Goal: Task Accomplishment & Management: Use online tool/utility

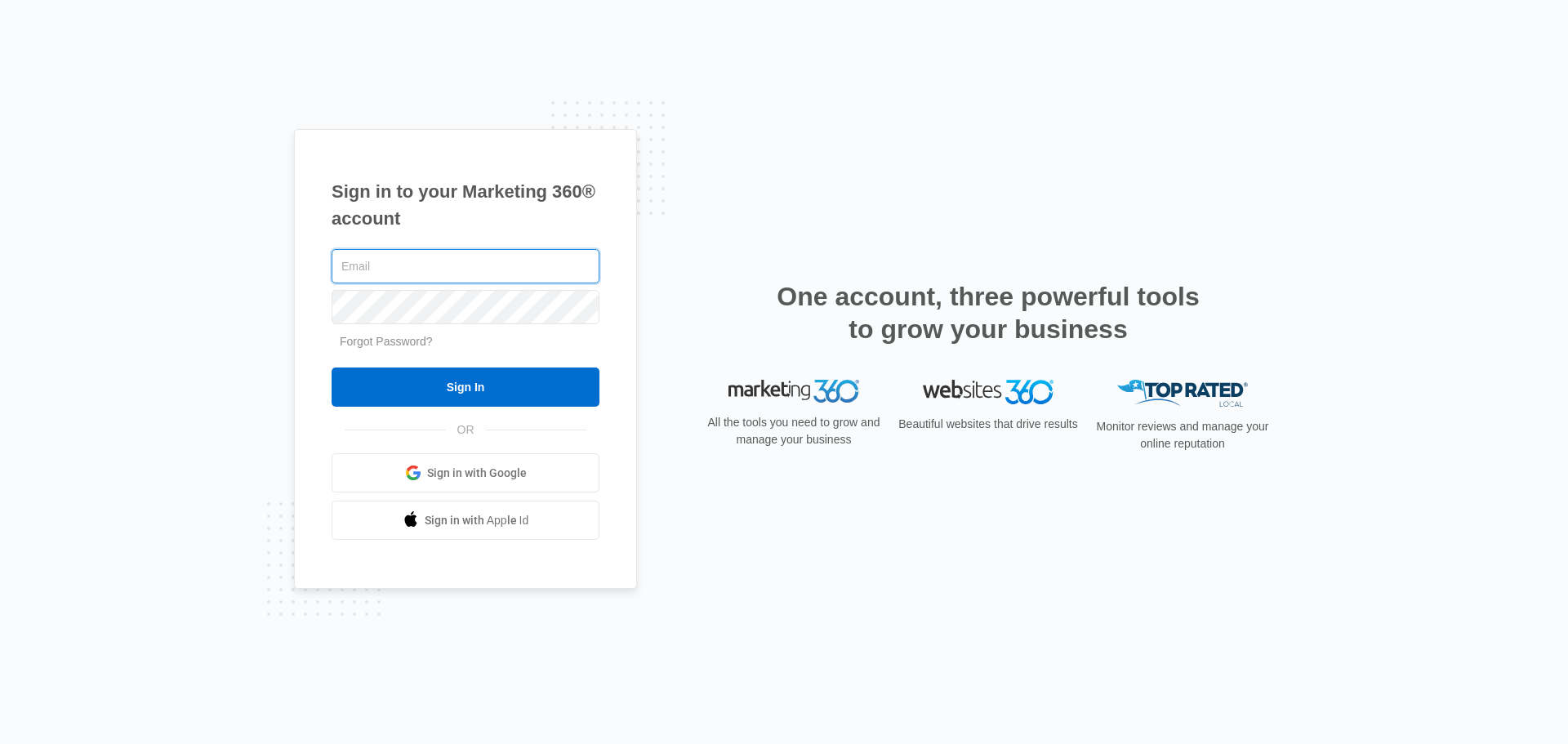
click at [556, 267] on input "text" at bounding box center [465, 267] width 268 height 35
type input "[PERSON_NAME][EMAIL_ADDRESS][DOMAIN_NAME]"
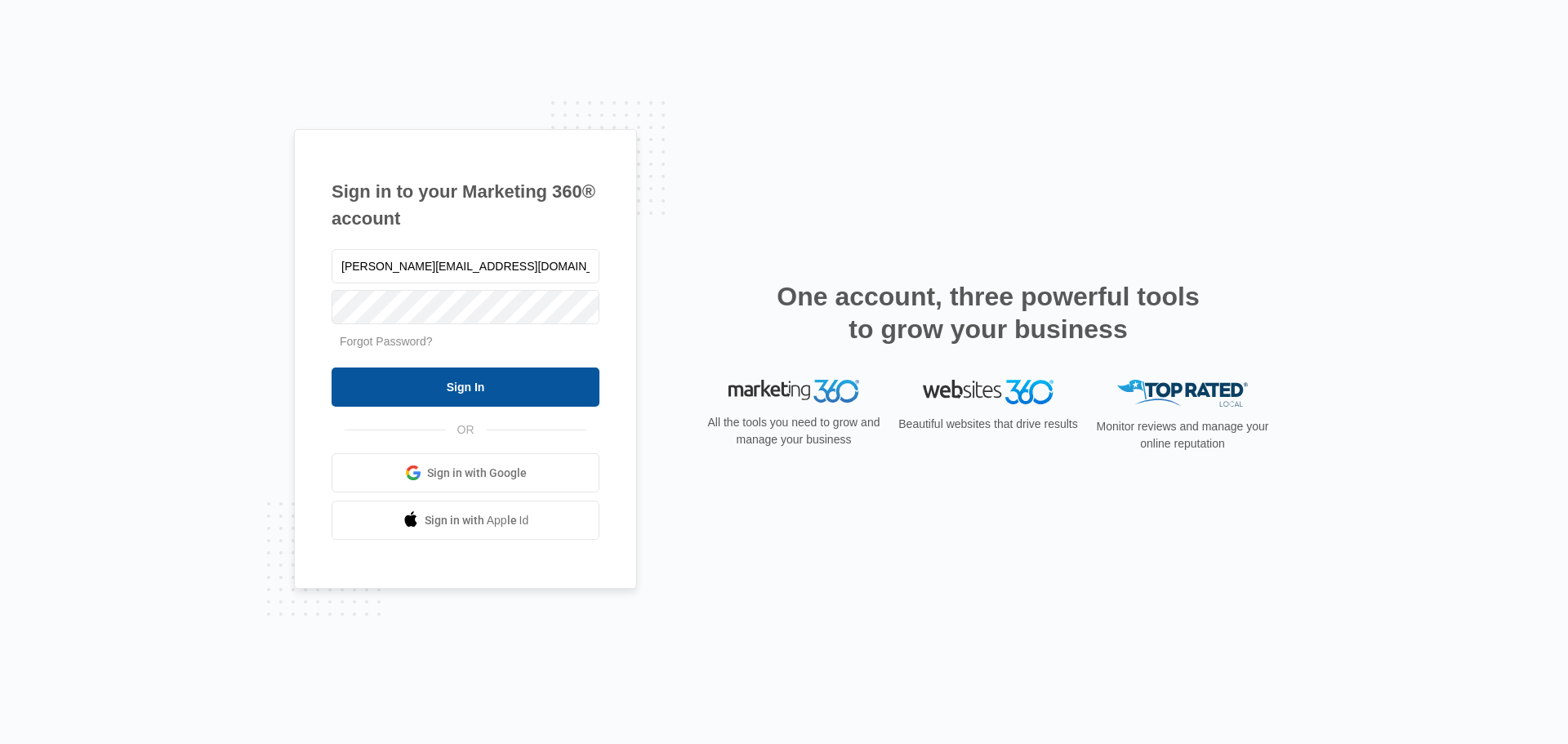
click at [517, 380] on input "Sign In" at bounding box center [465, 386] width 268 height 39
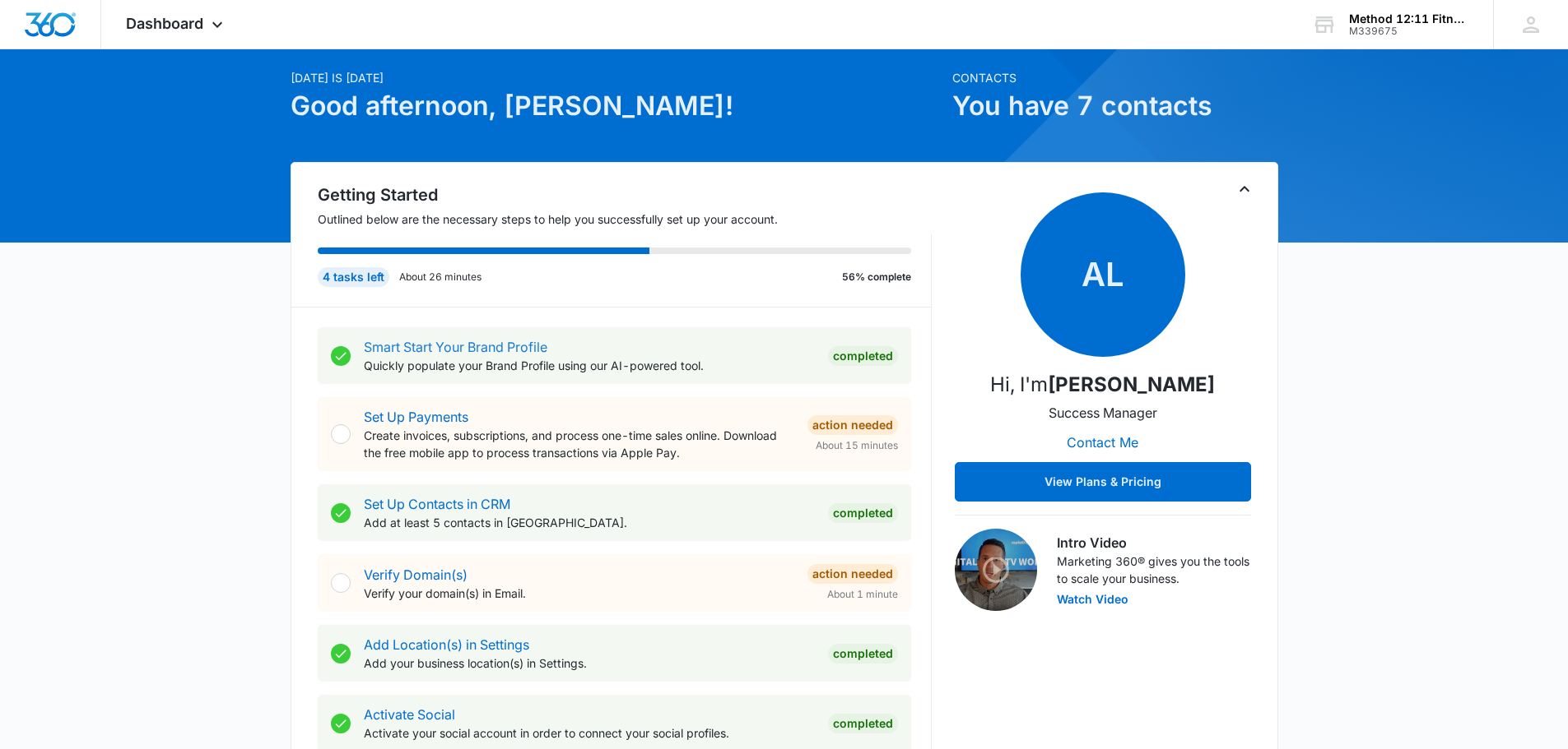
scroll to position [82, 0]
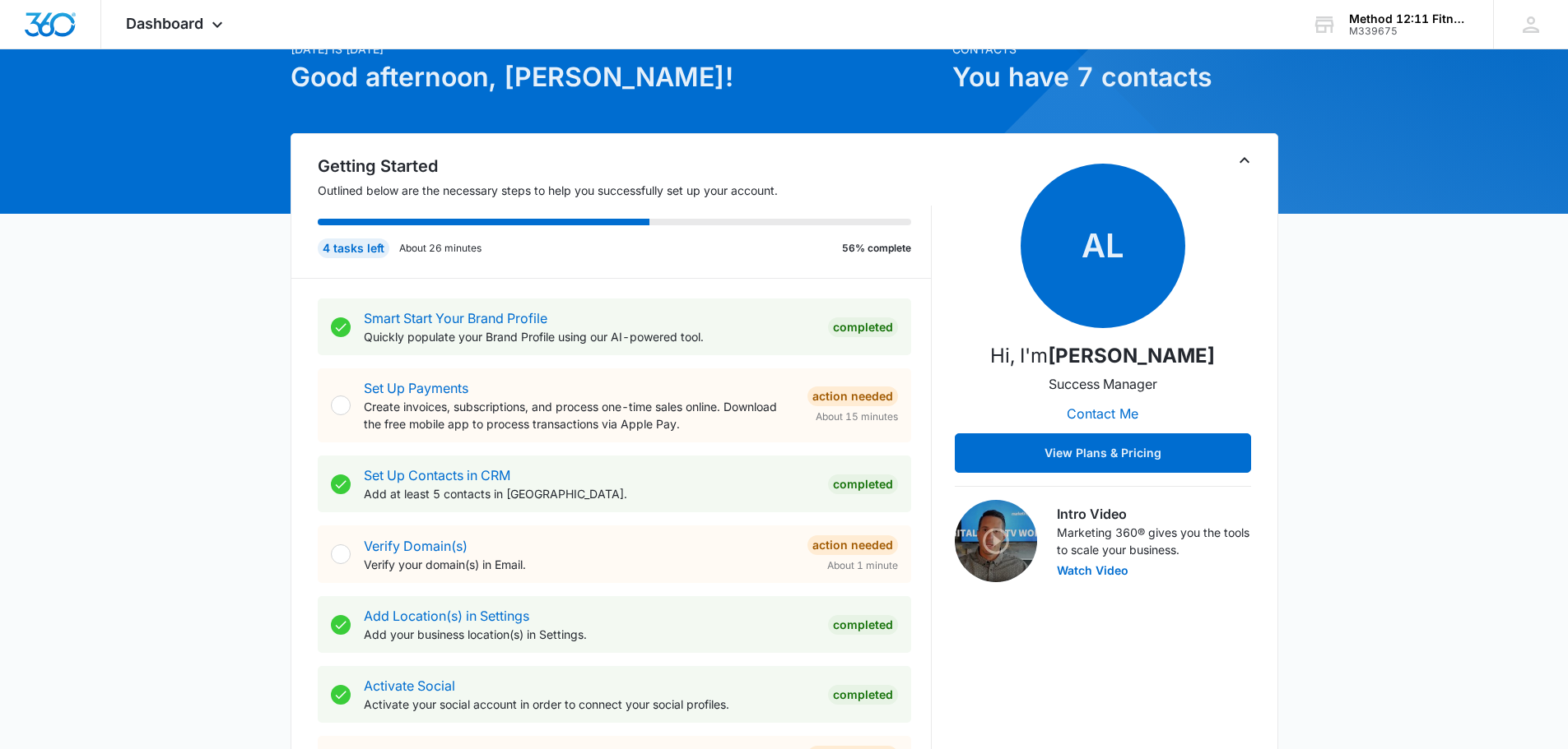
click at [472, 574] on p "Verify your domain(s) in Email." at bounding box center [578, 564] width 430 height 17
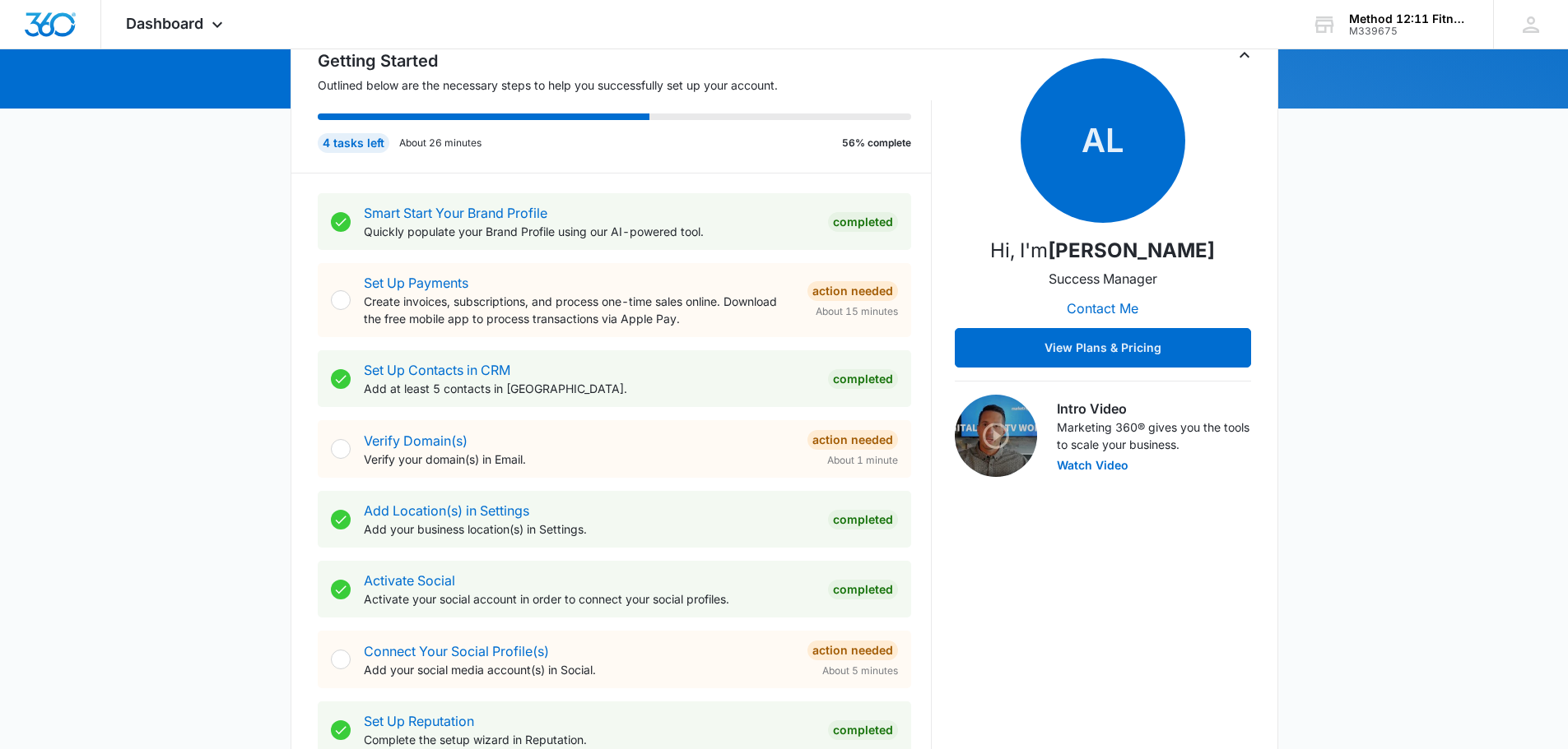
scroll to position [247, 0]
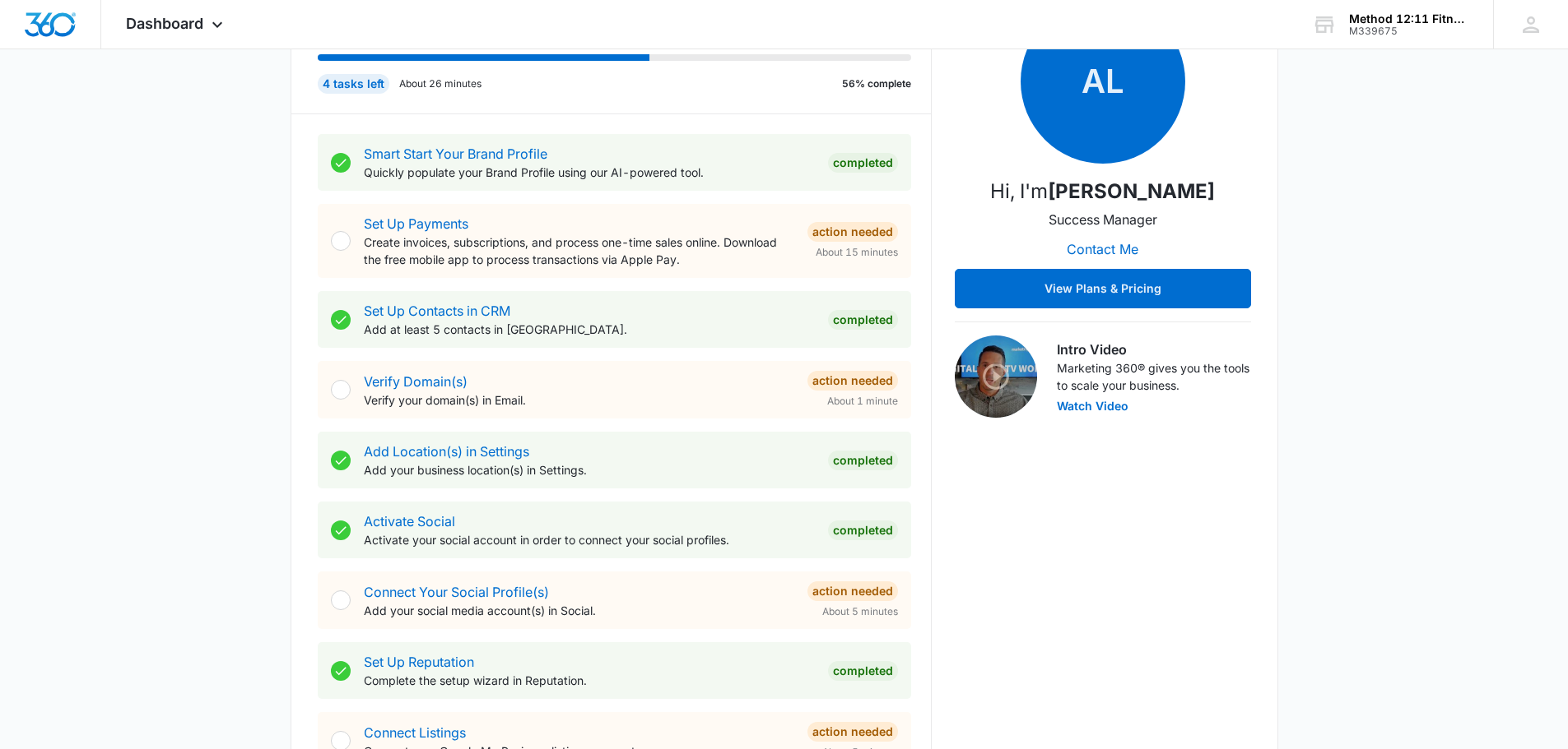
click at [845, 540] on div "Completed" at bounding box center [863, 530] width 70 height 20
click at [448, 545] on p "Activate your social account in order to connect your social profiles." at bounding box center [589, 540] width 451 height 17
click at [413, 530] on link "Activate Social" at bounding box center [409, 521] width 92 height 17
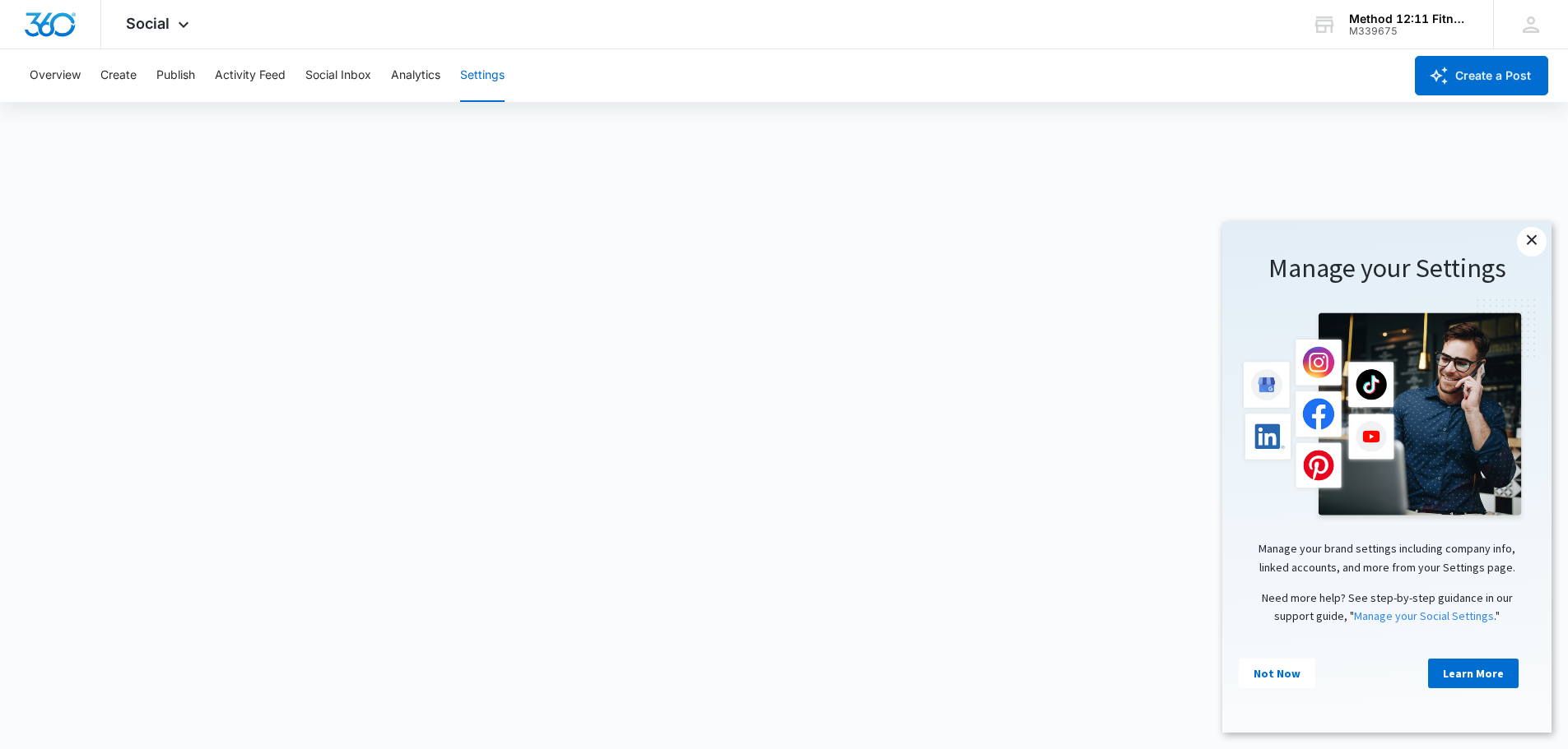
click at [1529, 244] on link "×" at bounding box center [1531, 242] width 30 height 30
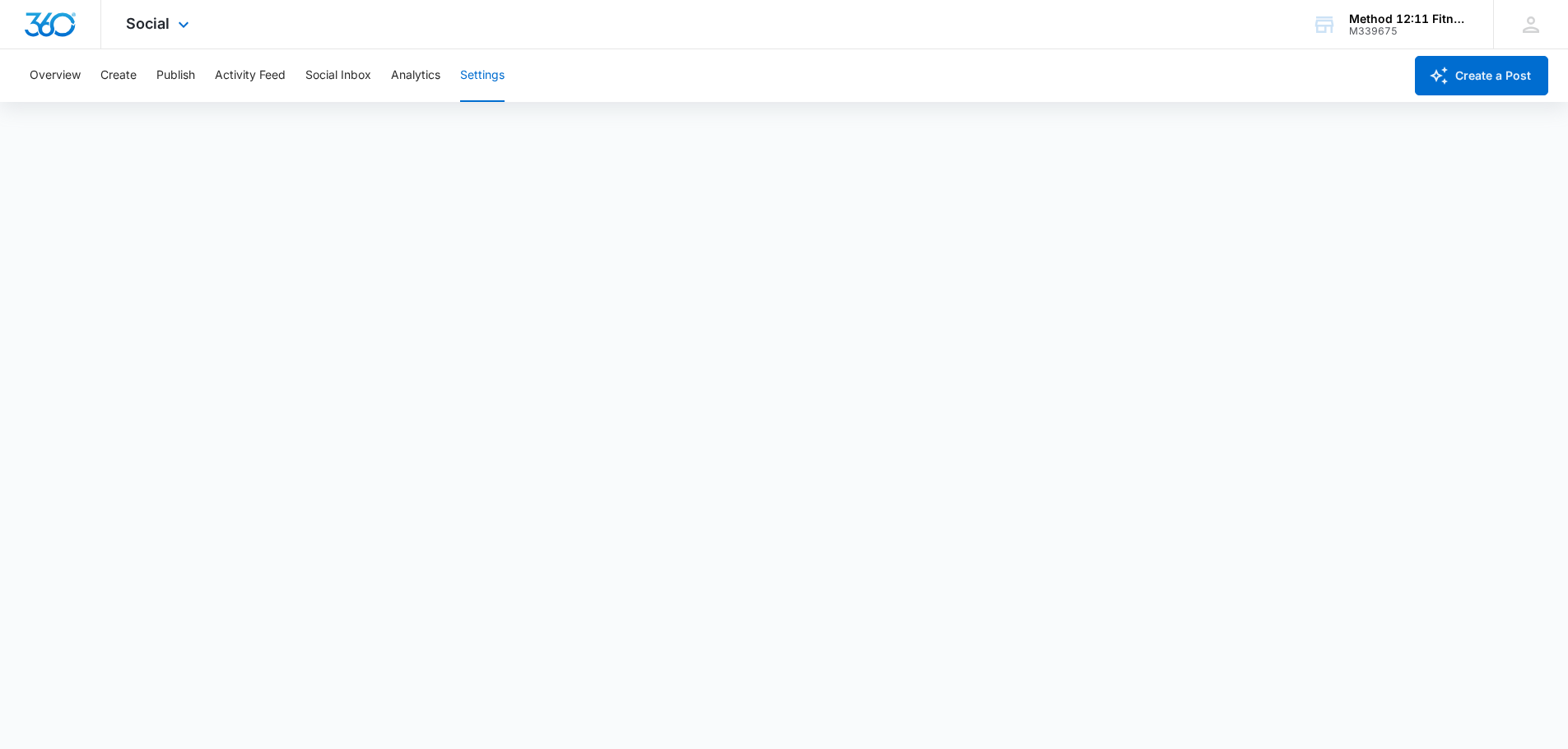
click at [52, 17] on img "Dashboard" at bounding box center [50, 25] width 52 height 25
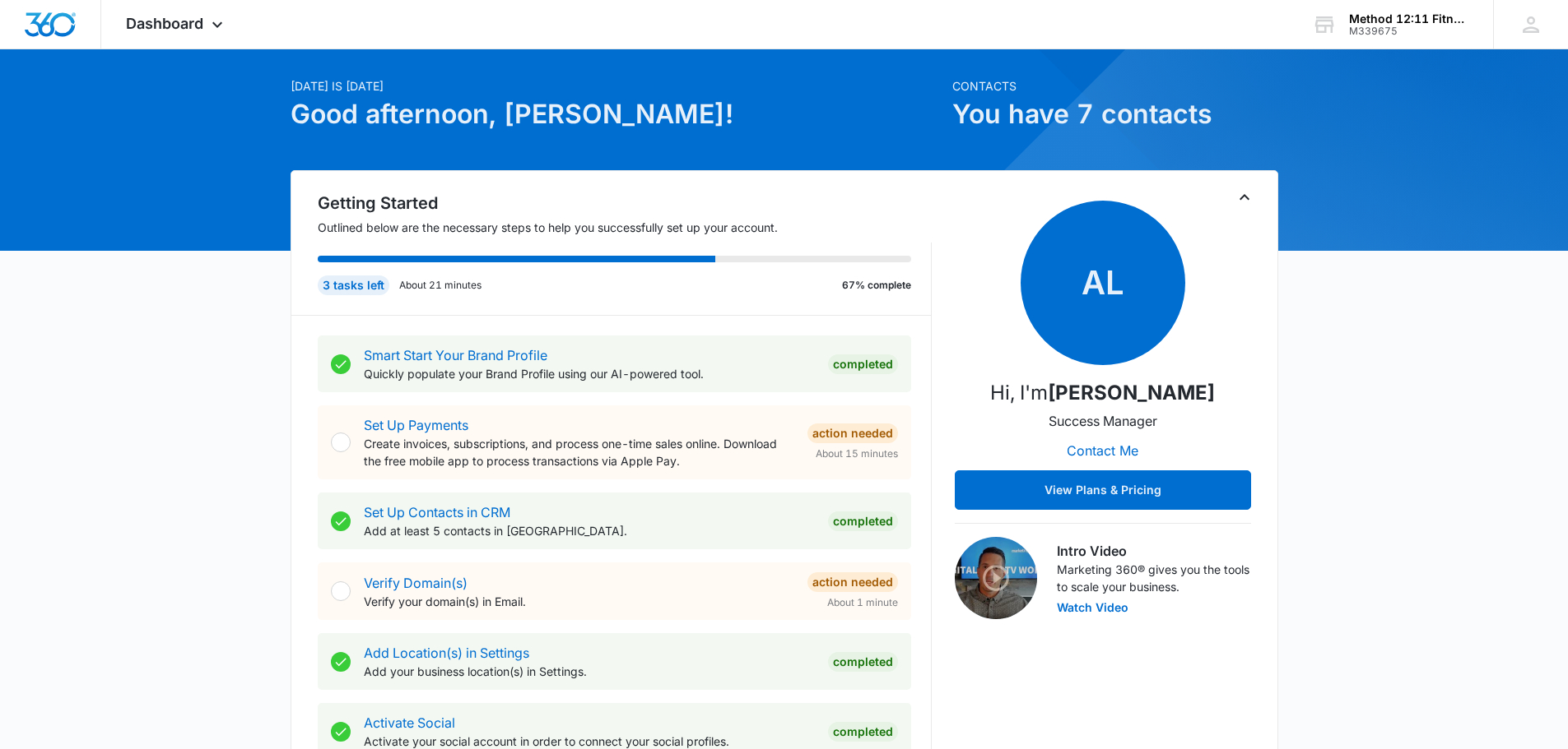
scroll to position [82, 0]
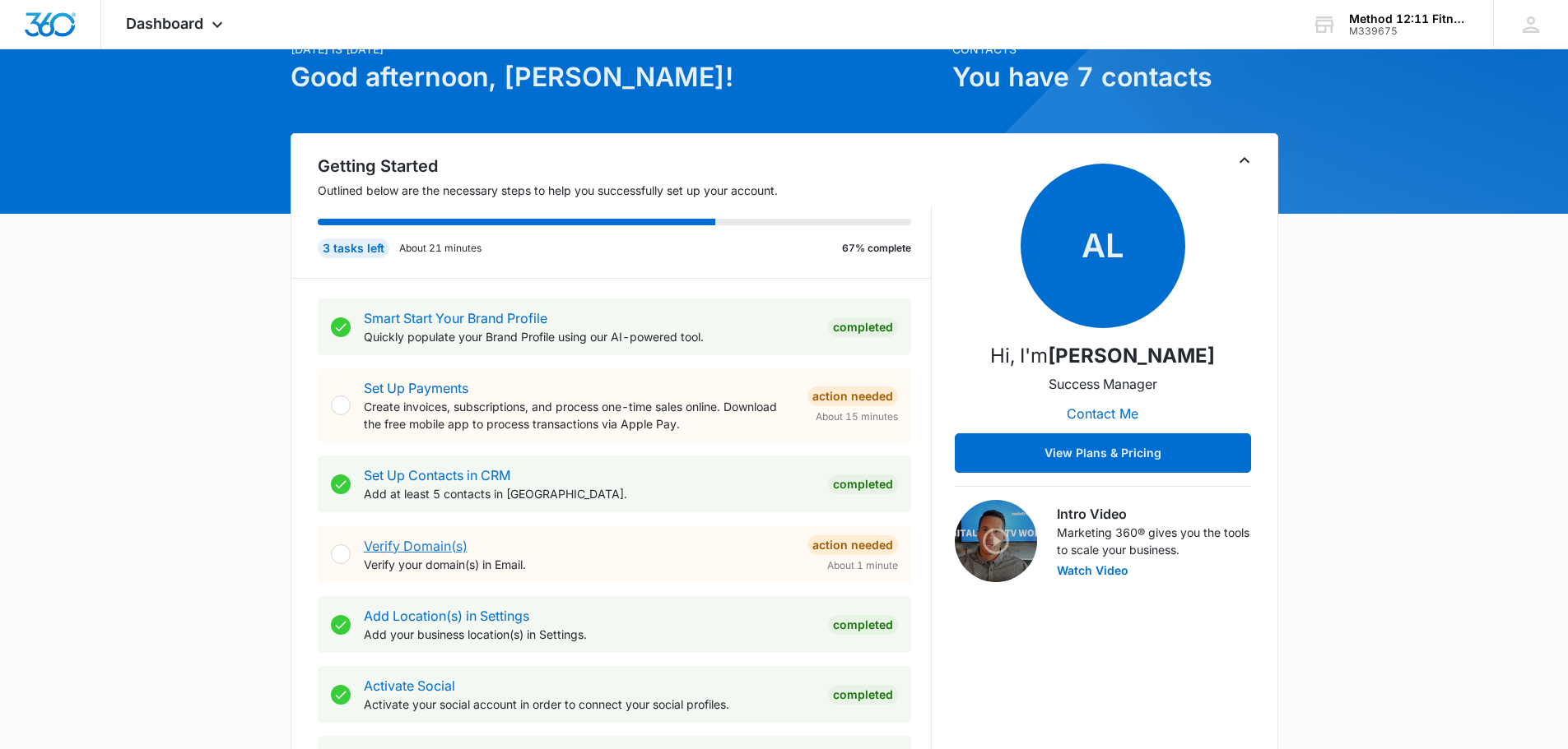
click at [445, 554] on link "Verify Domain(s)" at bounding box center [415, 546] width 104 height 17
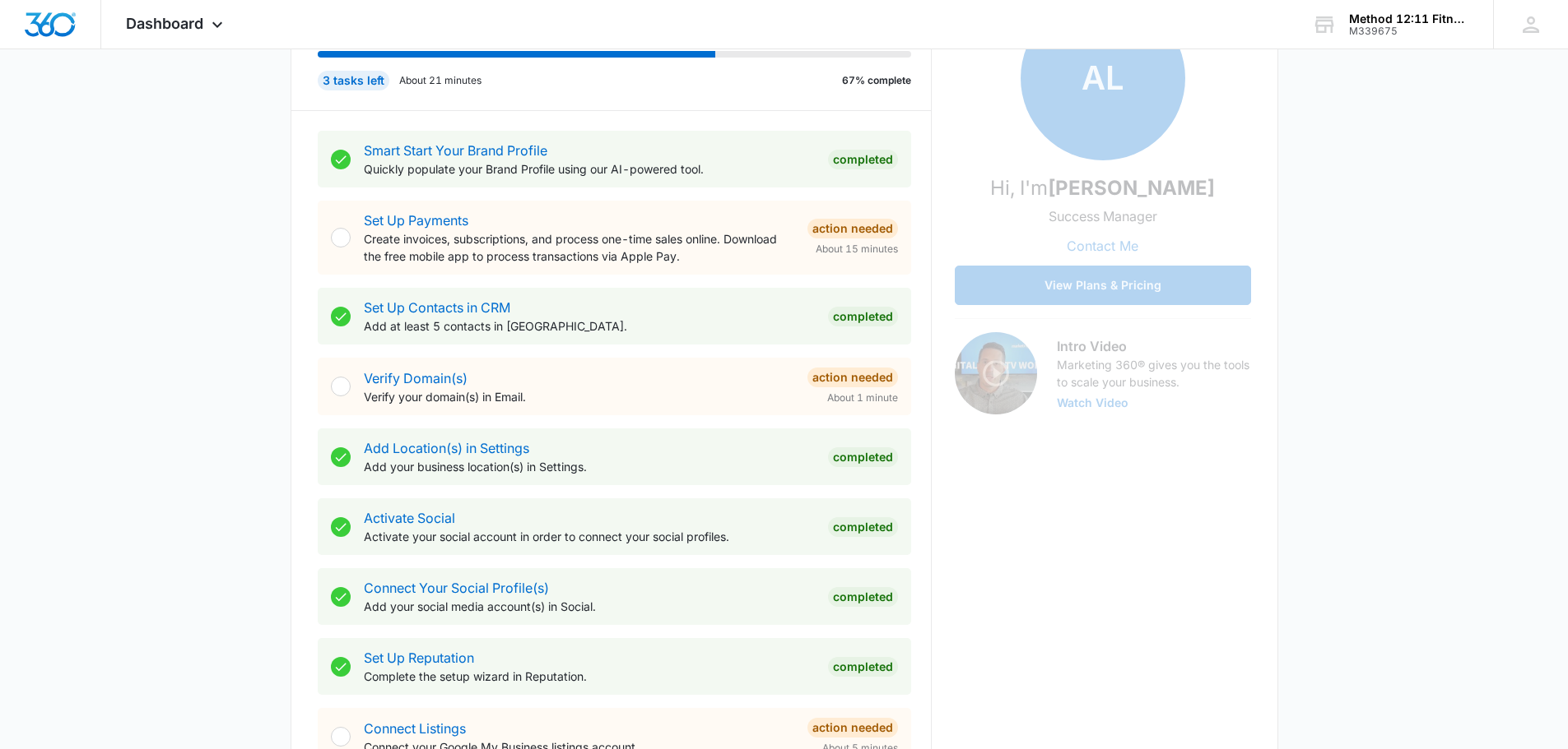
scroll to position [411, 0]
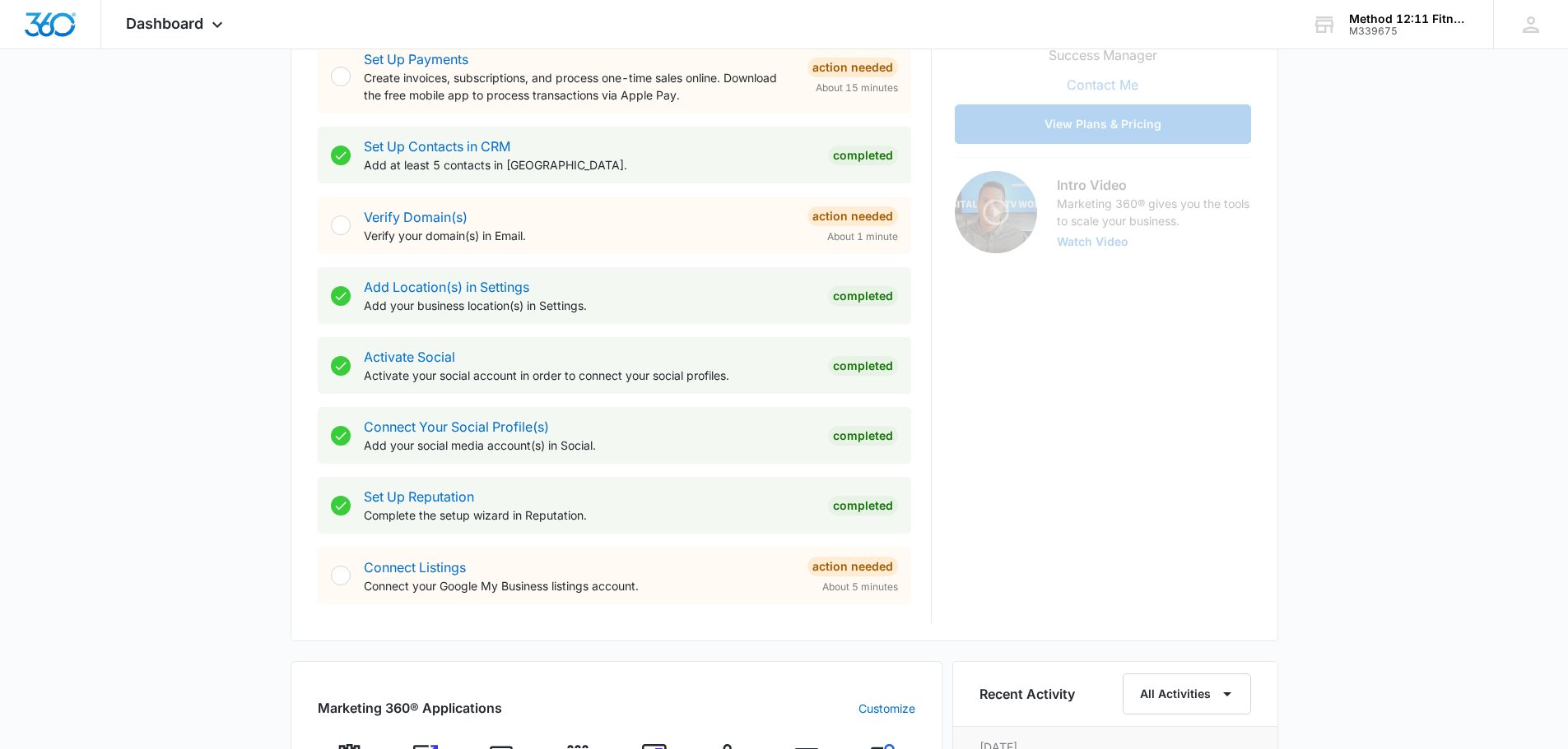
click at [443, 579] on div "Connect Listings Connect your Google My Business listings account." at bounding box center [578, 576] width 430 height 37
click at [446, 576] on link "Connect Listings" at bounding box center [414, 568] width 102 height 17
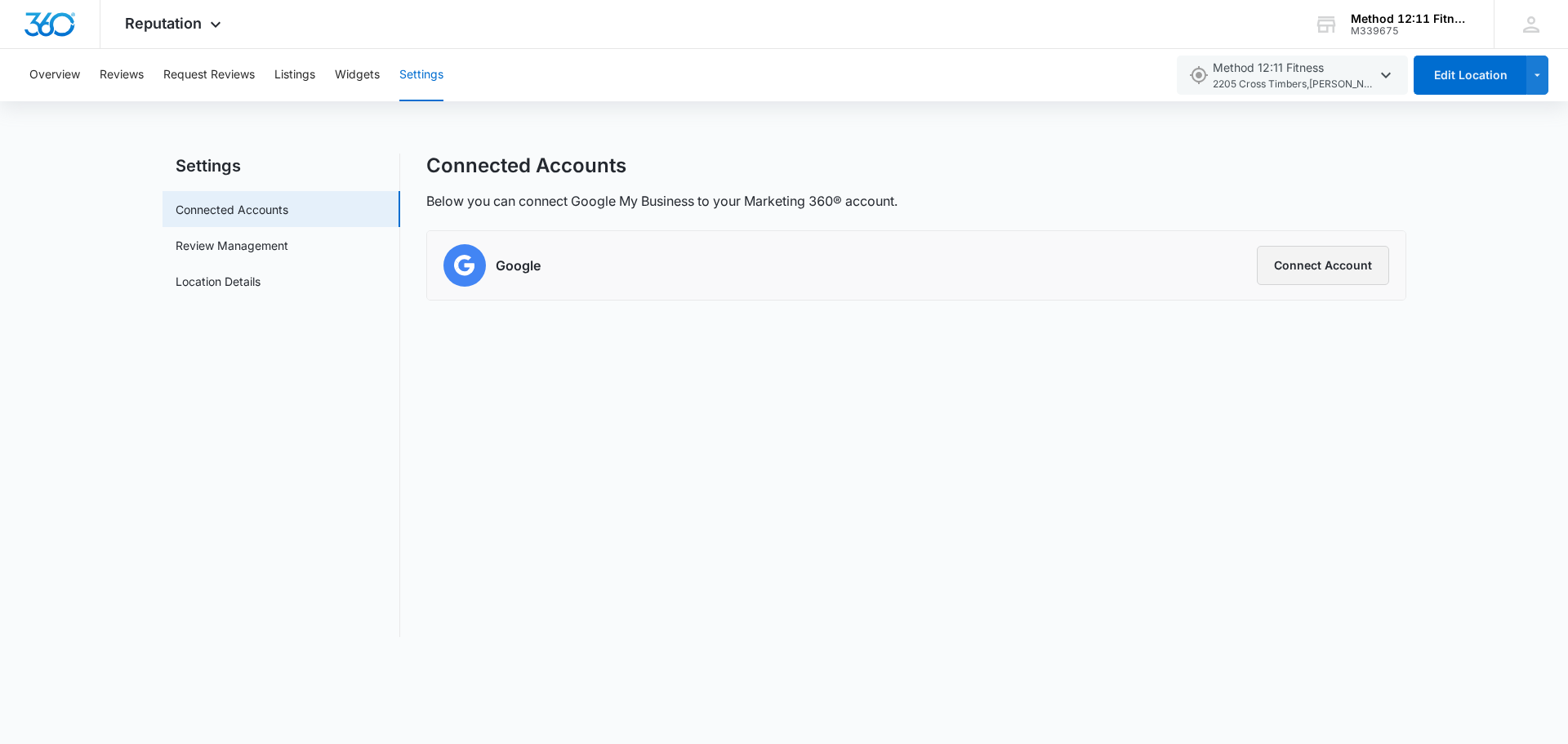
click at [1367, 249] on button "Connect Account" at bounding box center [1323, 265] width 132 height 39
click at [1358, 272] on button "Connect Account" at bounding box center [1323, 265] width 132 height 39
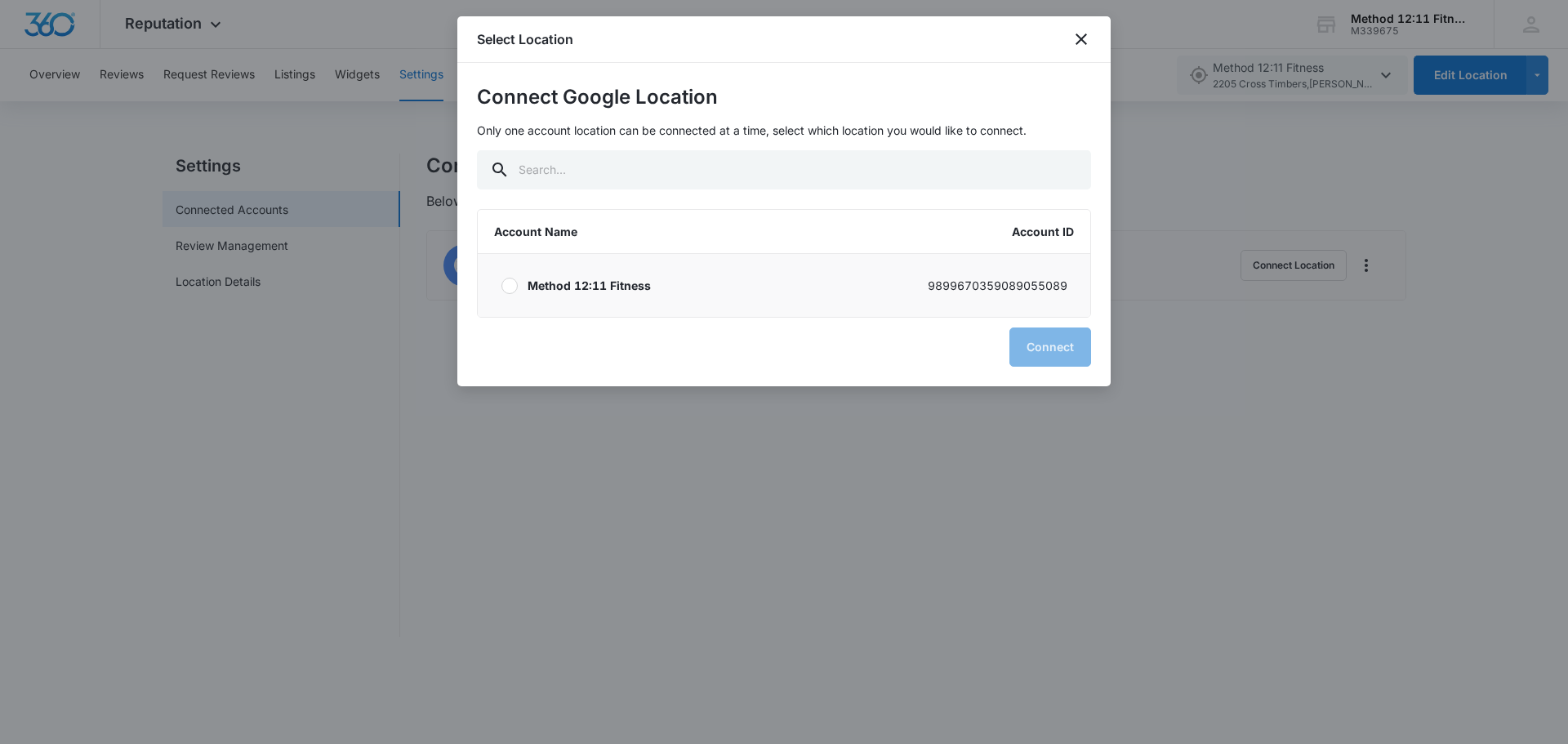
click at [734, 291] on label "Method 12:11 Fitness 9899670359089055089" at bounding box center [784, 286] width 612 height 63
click at [501, 286] on input "Method 12:11 Fitness 9899670359089055089" at bounding box center [500, 285] width 1 height 1
radio input "true"
click at [1023, 346] on button "Connect" at bounding box center [1050, 347] width 82 height 39
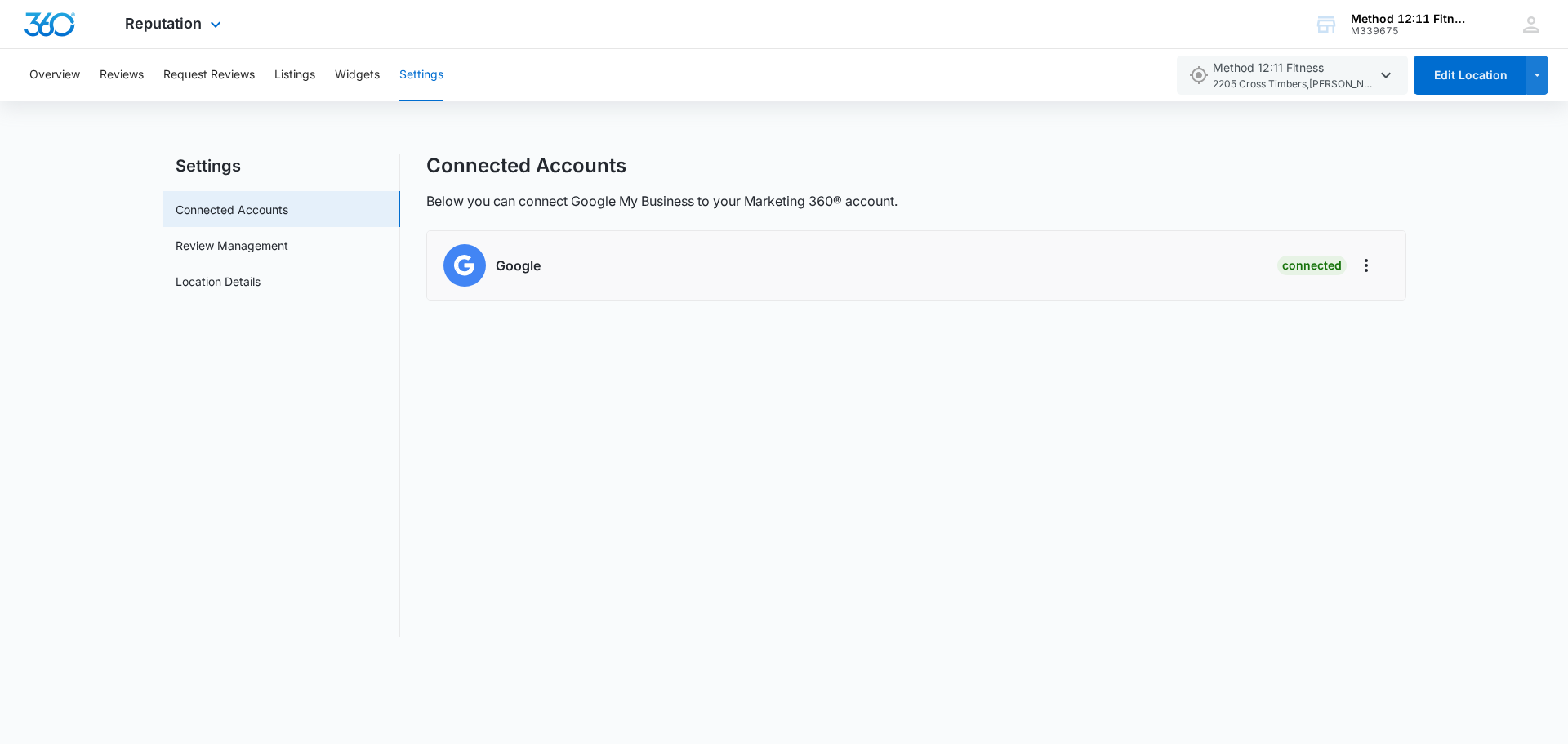
click at [56, 24] on img "Dashboard" at bounding box center [50, 25] width 52 height 25
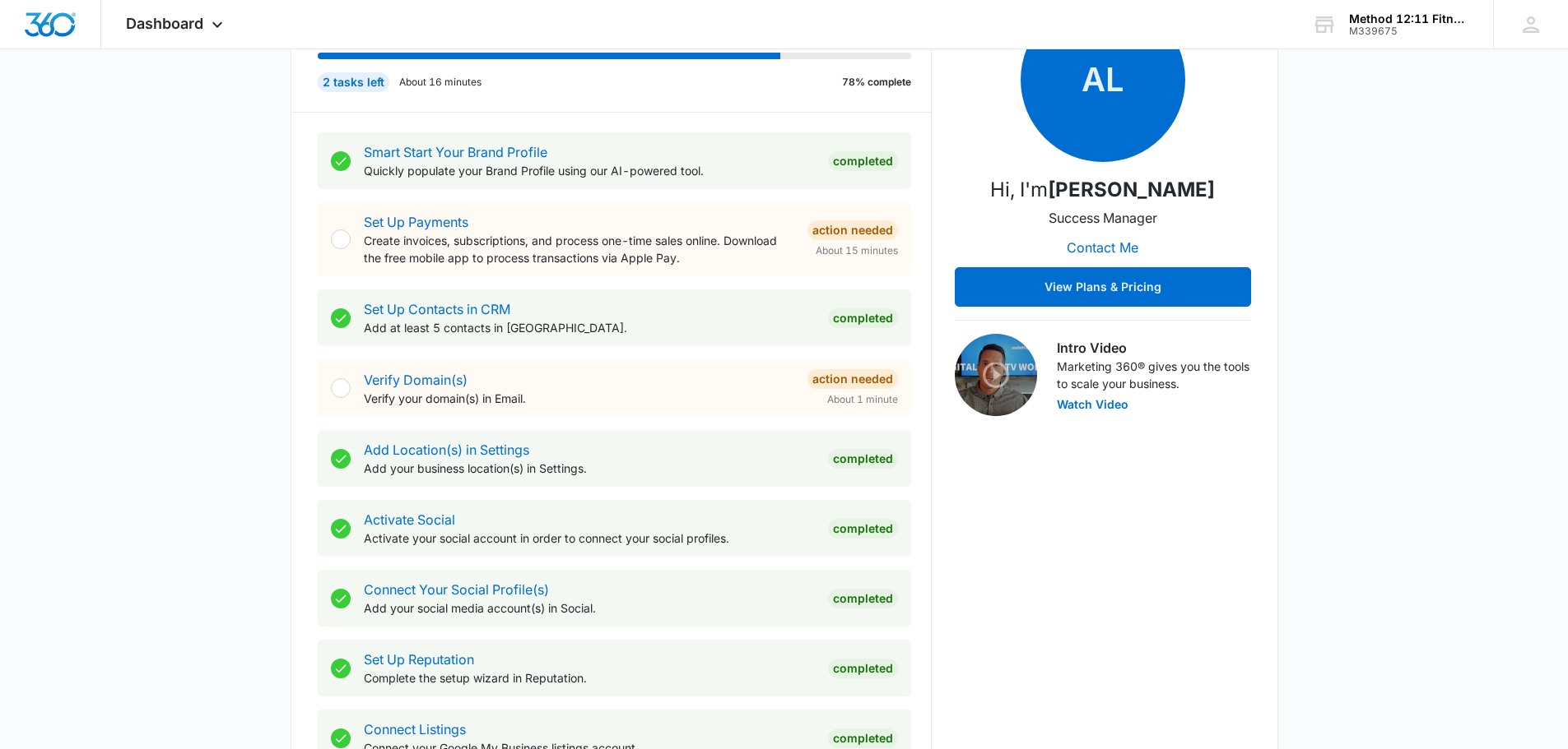
scroll to position [247, 0]
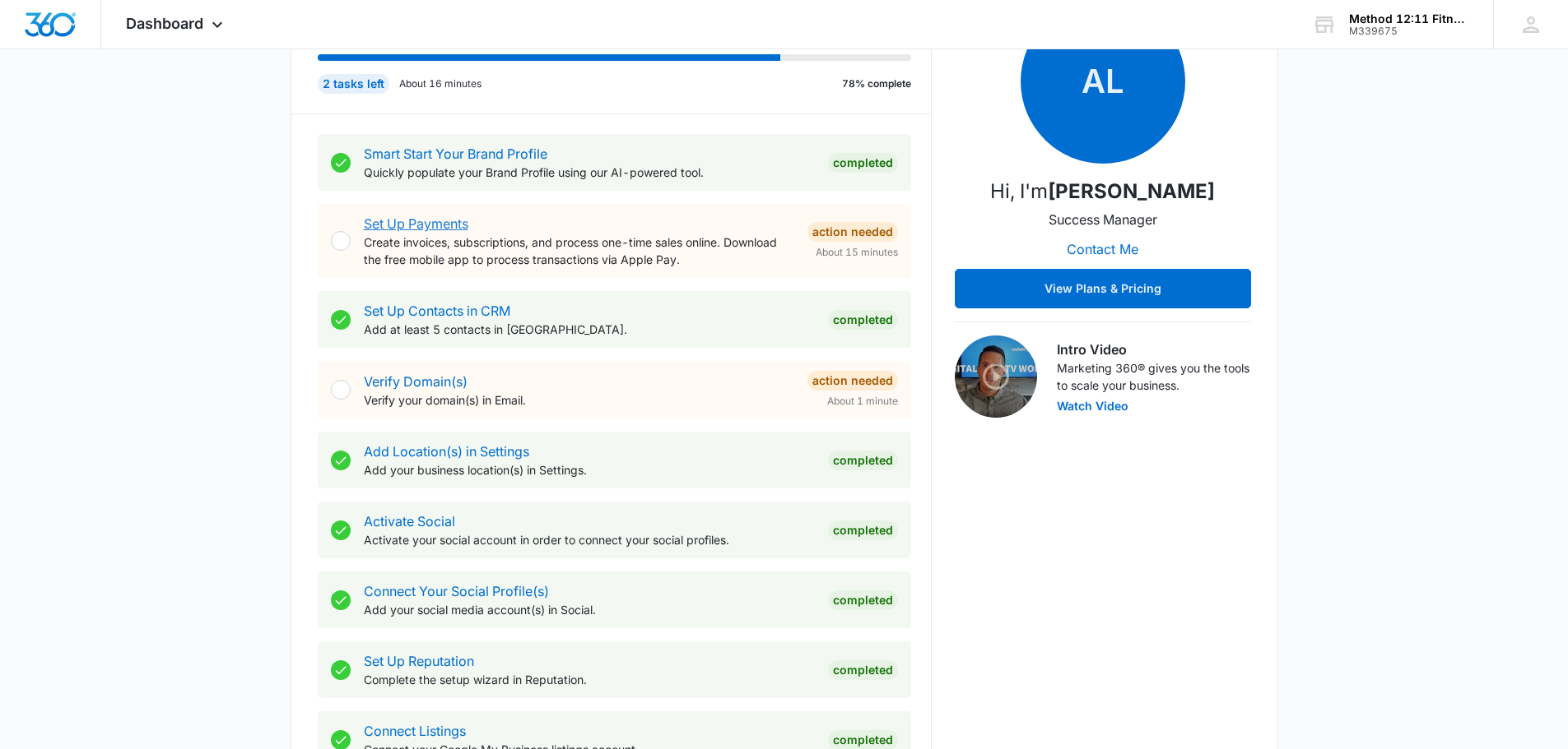
click at [432, 230] on link "Set Up Payments" at bounding box center [416, 224] width 105 height 17
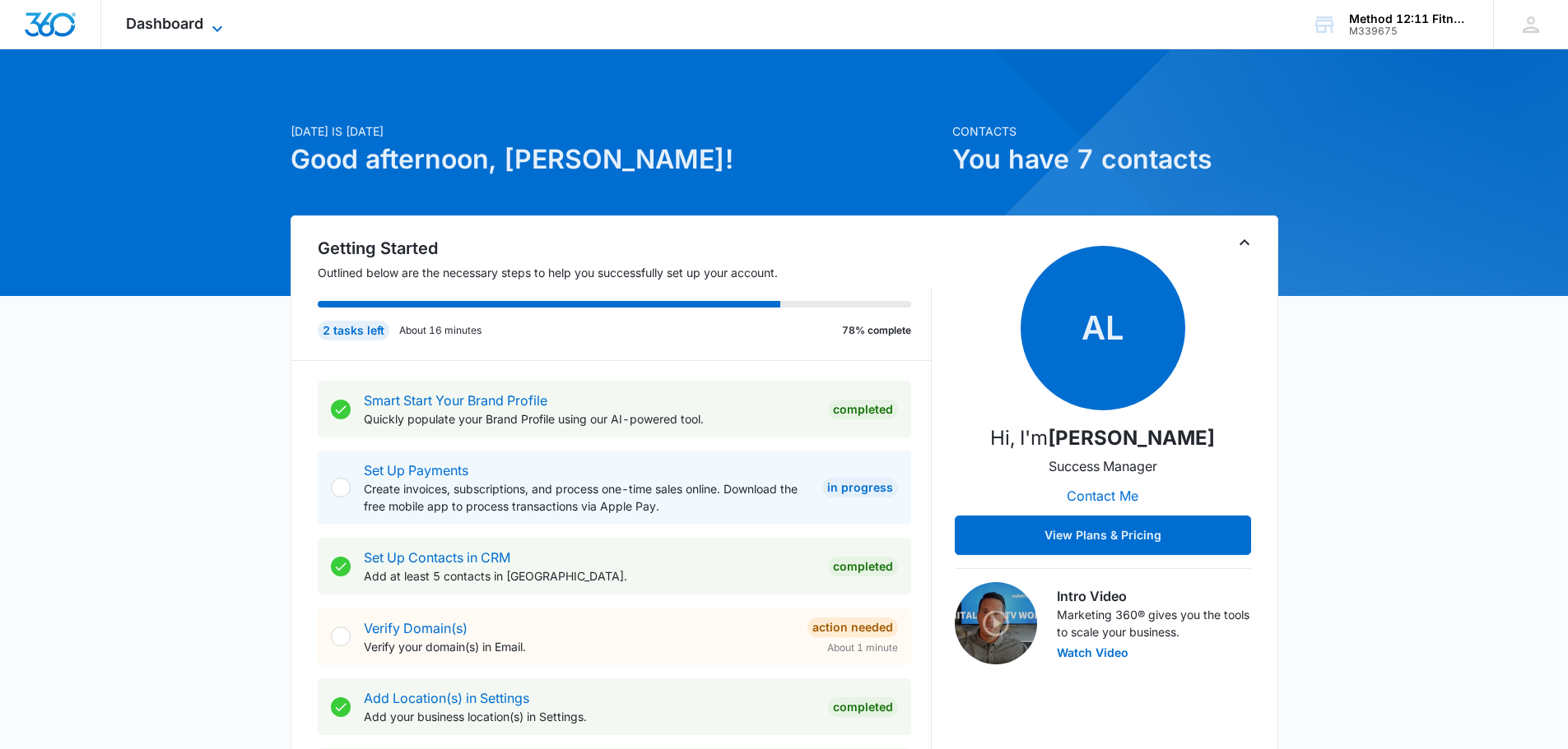
click at [187, 29] on span "Dashboard" at bounding box center [164, 23] width 77 height 17
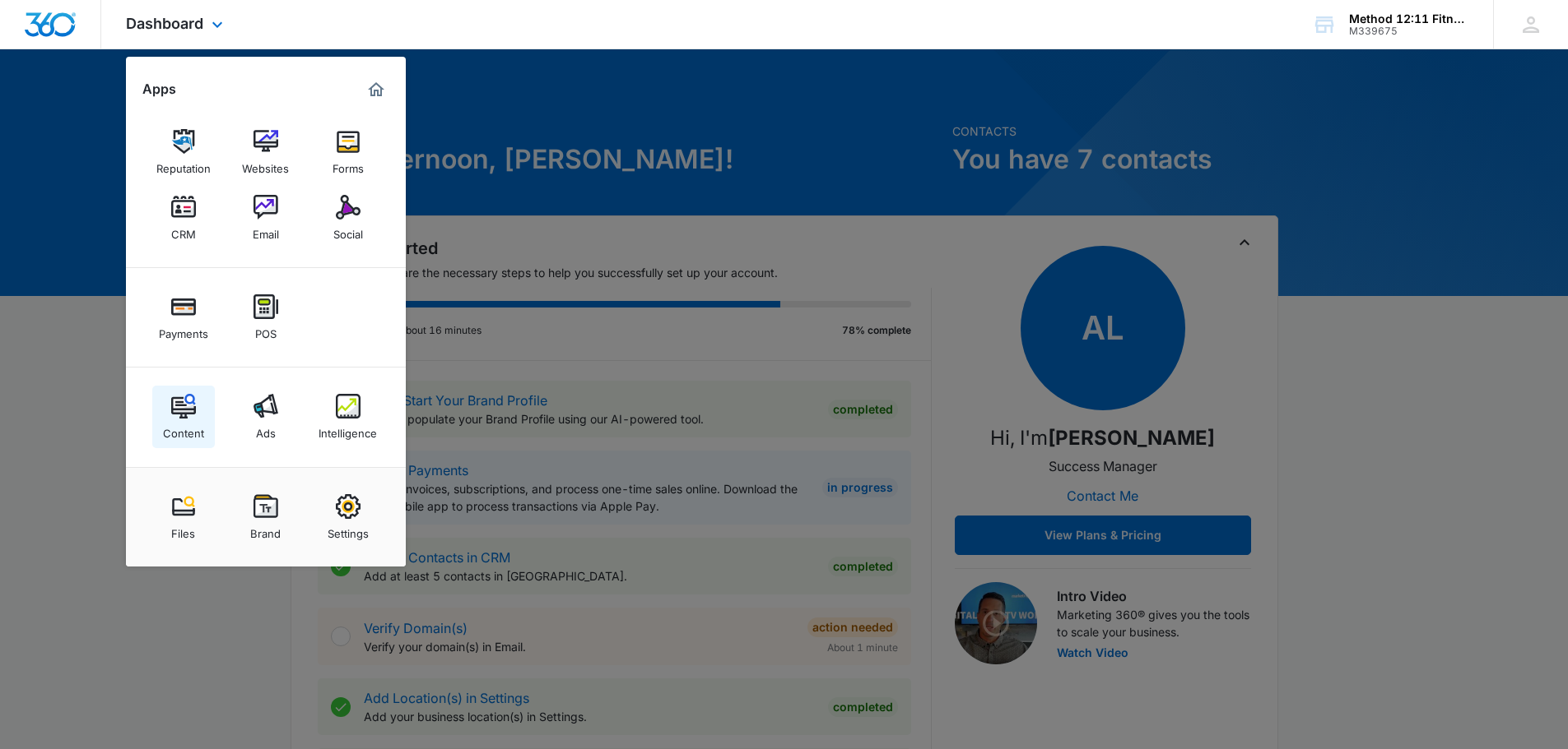
click at [192, 397] on img at bounding box center [184, 407] width 25 height 25
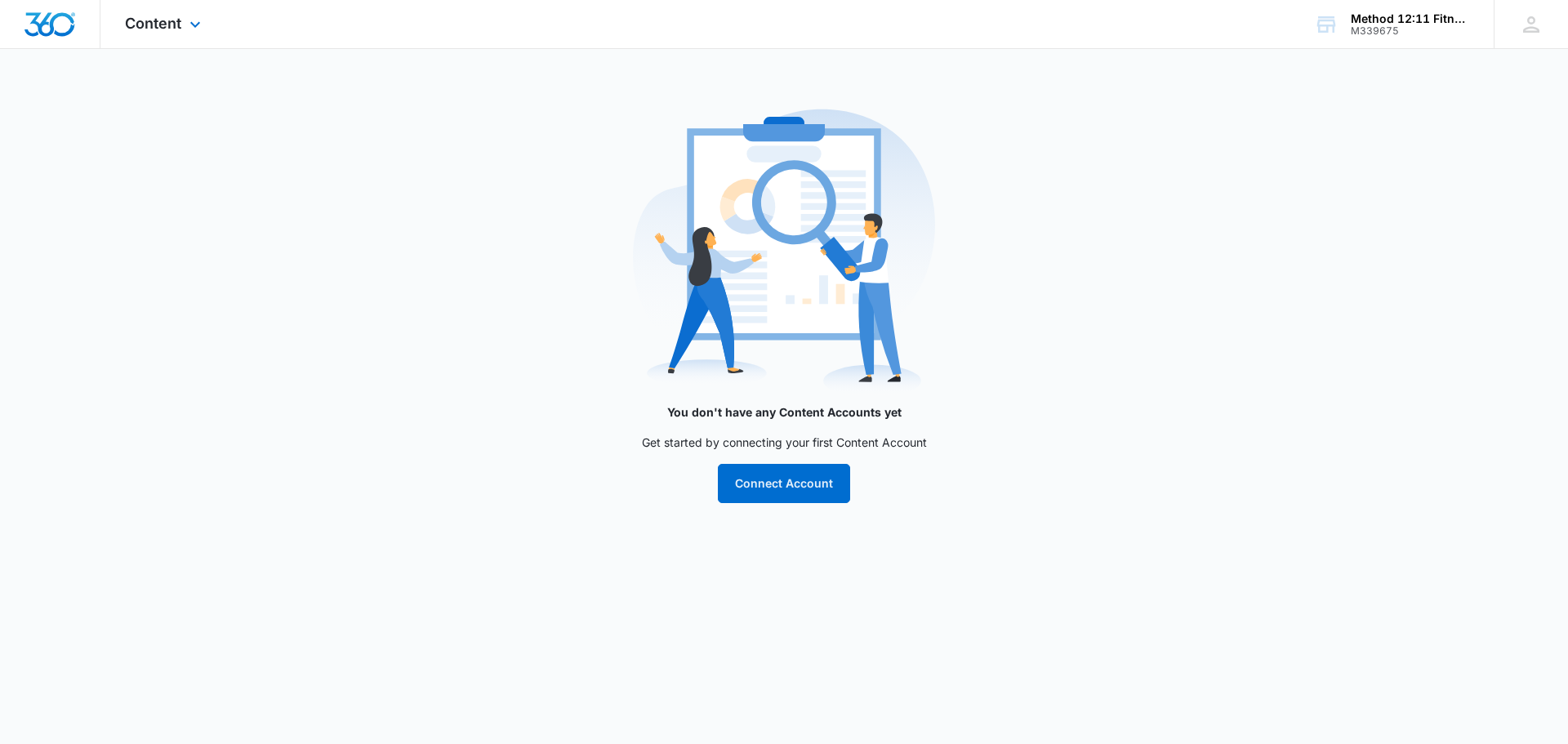
click at [161, 35] on div "Content Apps Reputation Websites Forms CRM Email Social Payments POS Content Ad…" at bounding box center [165, 24] width 129 height 48
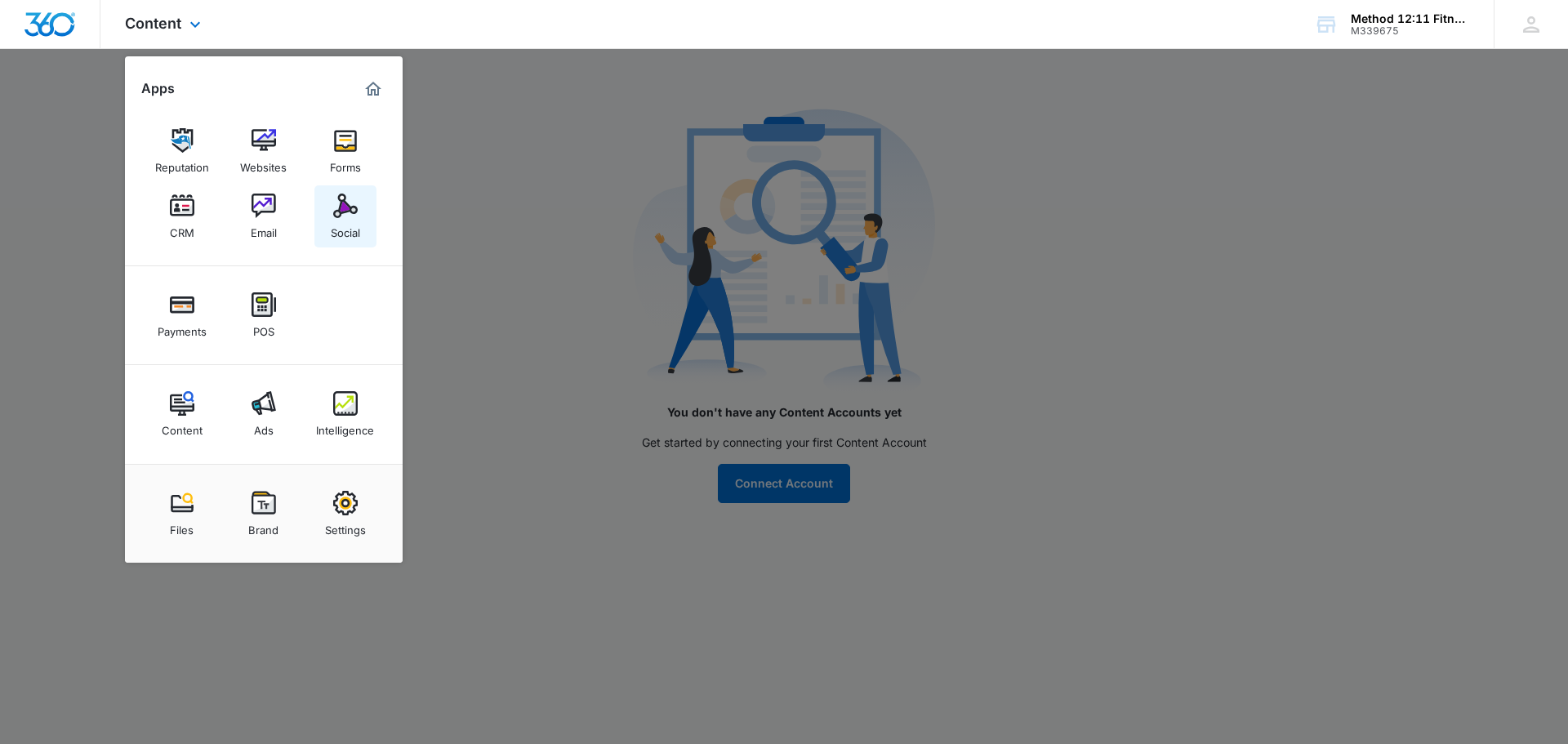
click at [342, 218] on div "Social" at bounding box center [346, 229] width 30 height 21
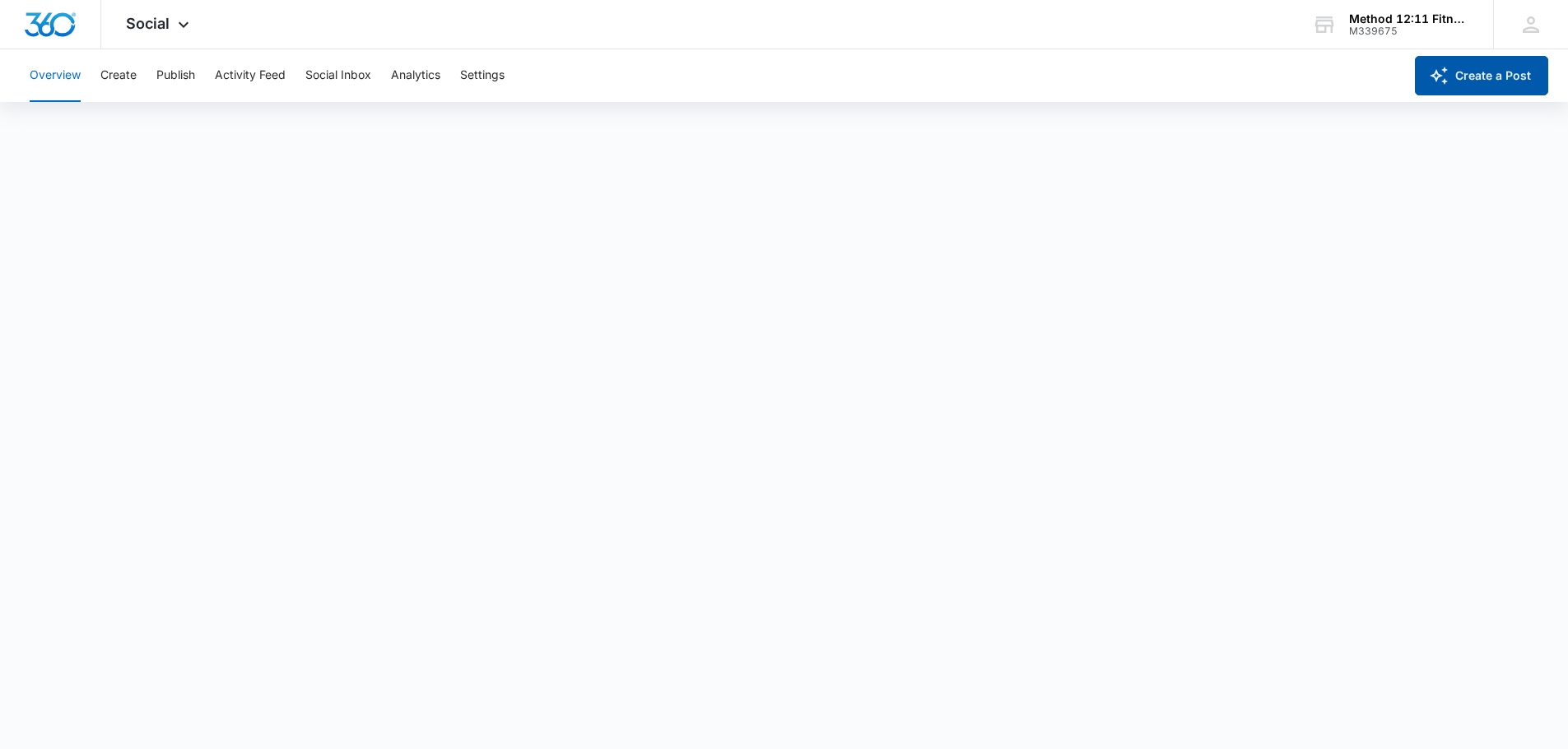
click at [1479, 75] on button "Create a Post" at bounding box center [1481, 75] width 133 height 39
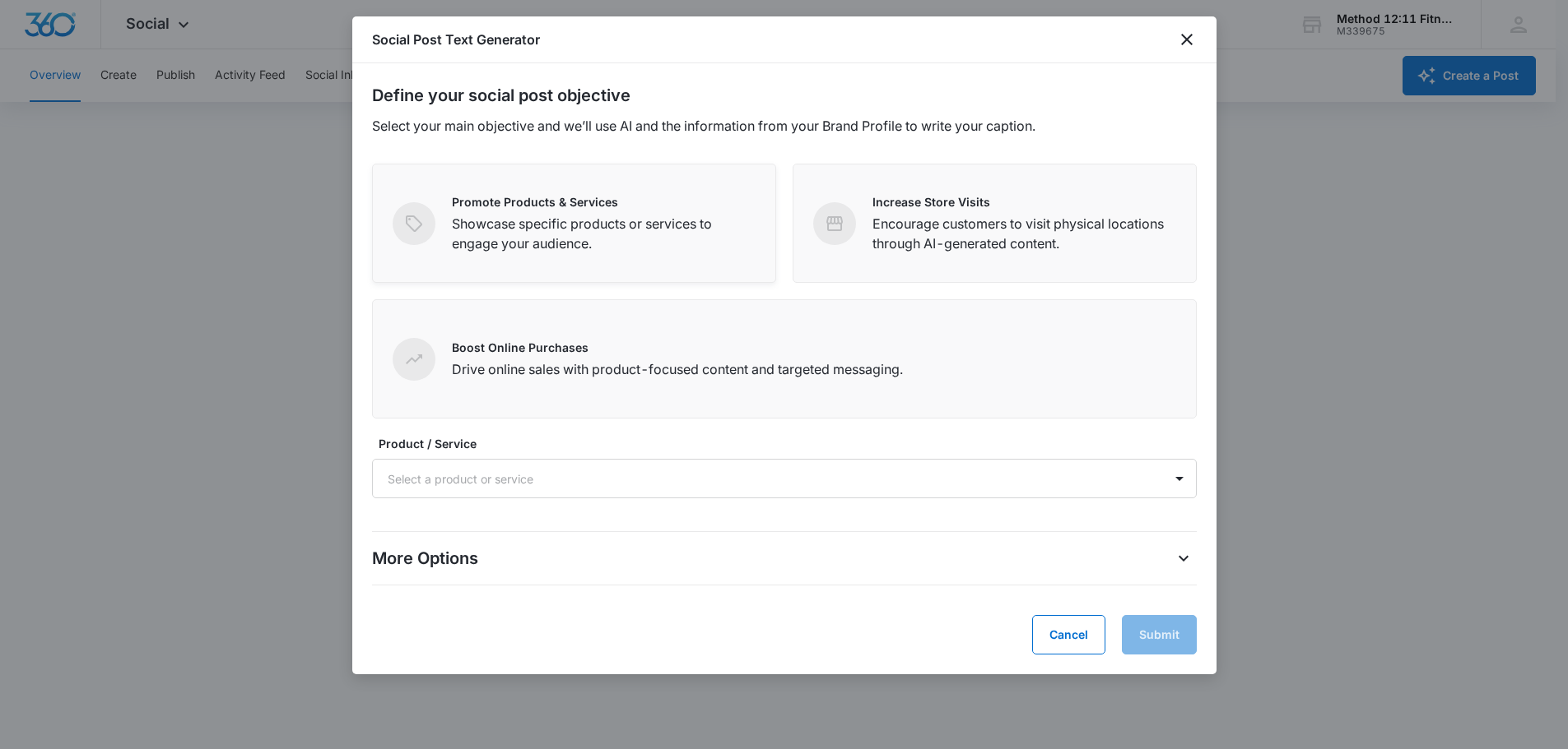
click at [692, 229] on p "Showcase specific products or services to engage your audience." at bounding box center [603, 233] width 304 height 39
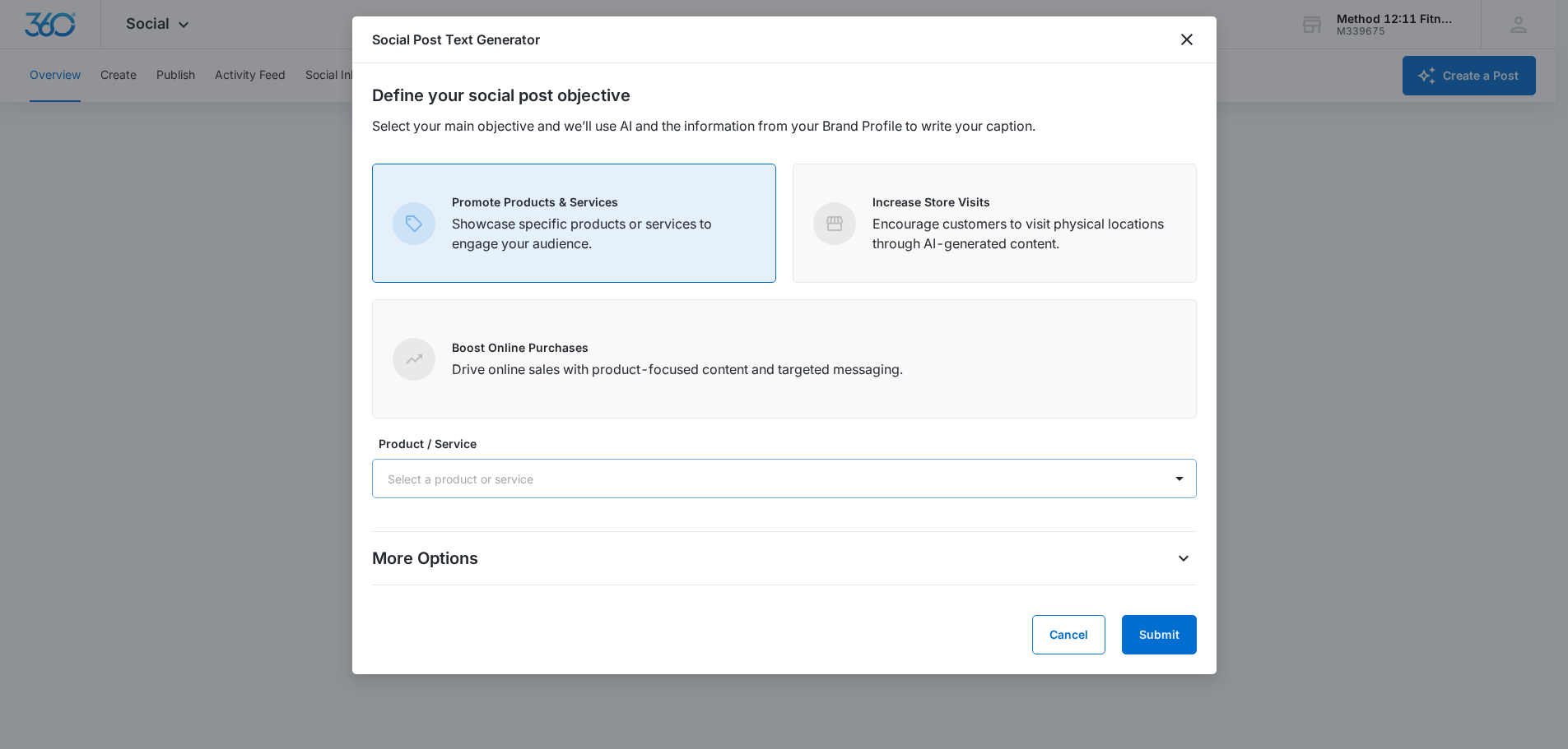
click at [664, 484] on div at bounding box center [764, 479] width 754 height 21
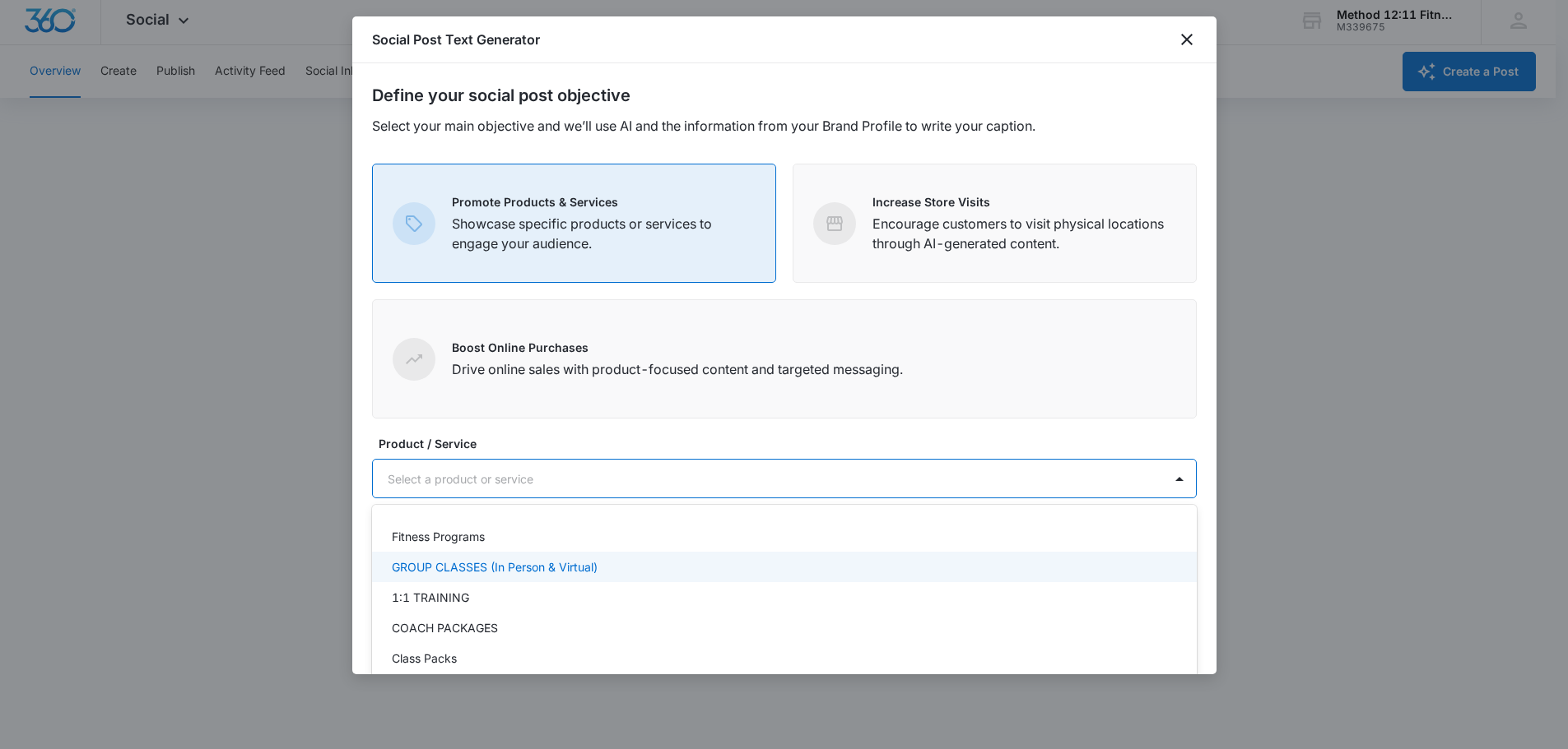
scroll to position [24, 0]
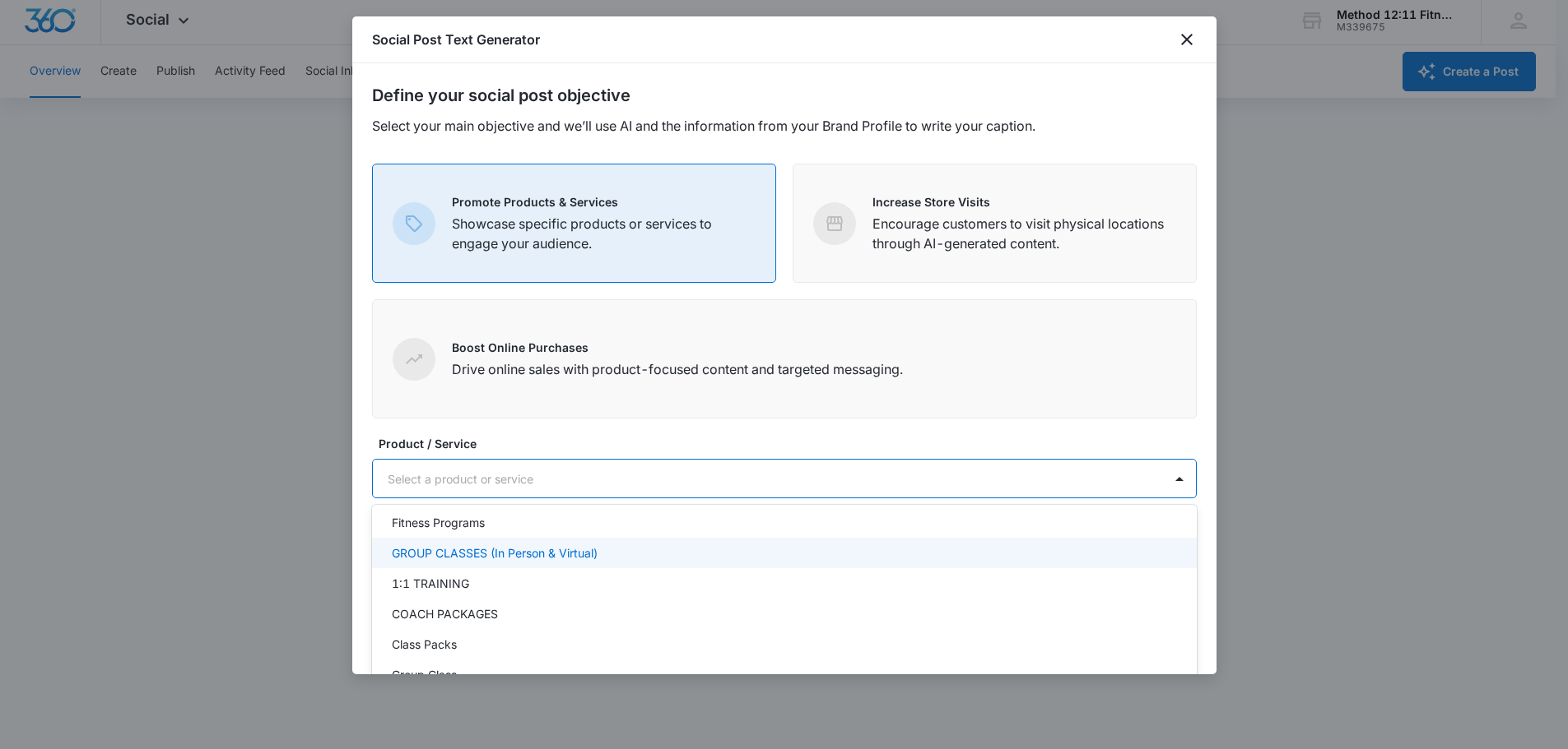
click at [652, 549] on div "GROUP CLASSES (In Person & Virtual)" at bounding box center [783, 553] width 782 height 17
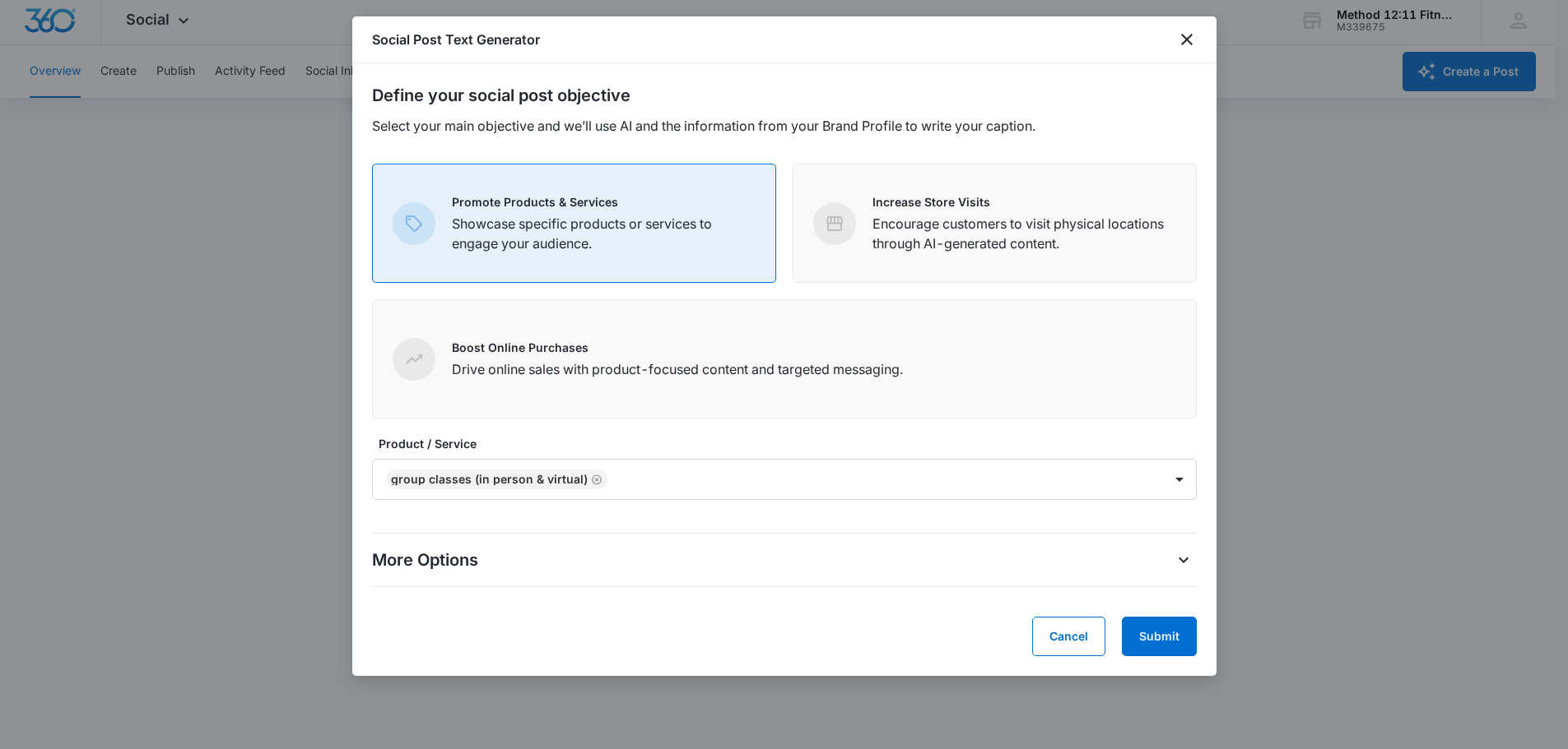
click at [683, 446] on label "Product / Service" at bounding box center [790, 443] width 824 height 17
click at [692, 572] on div "More Options" at bounding box center [784, 560] width 824 height 27
click at [1191, 559] on icon "More Options" at bounding box center [1184, 560] width 20 height 20
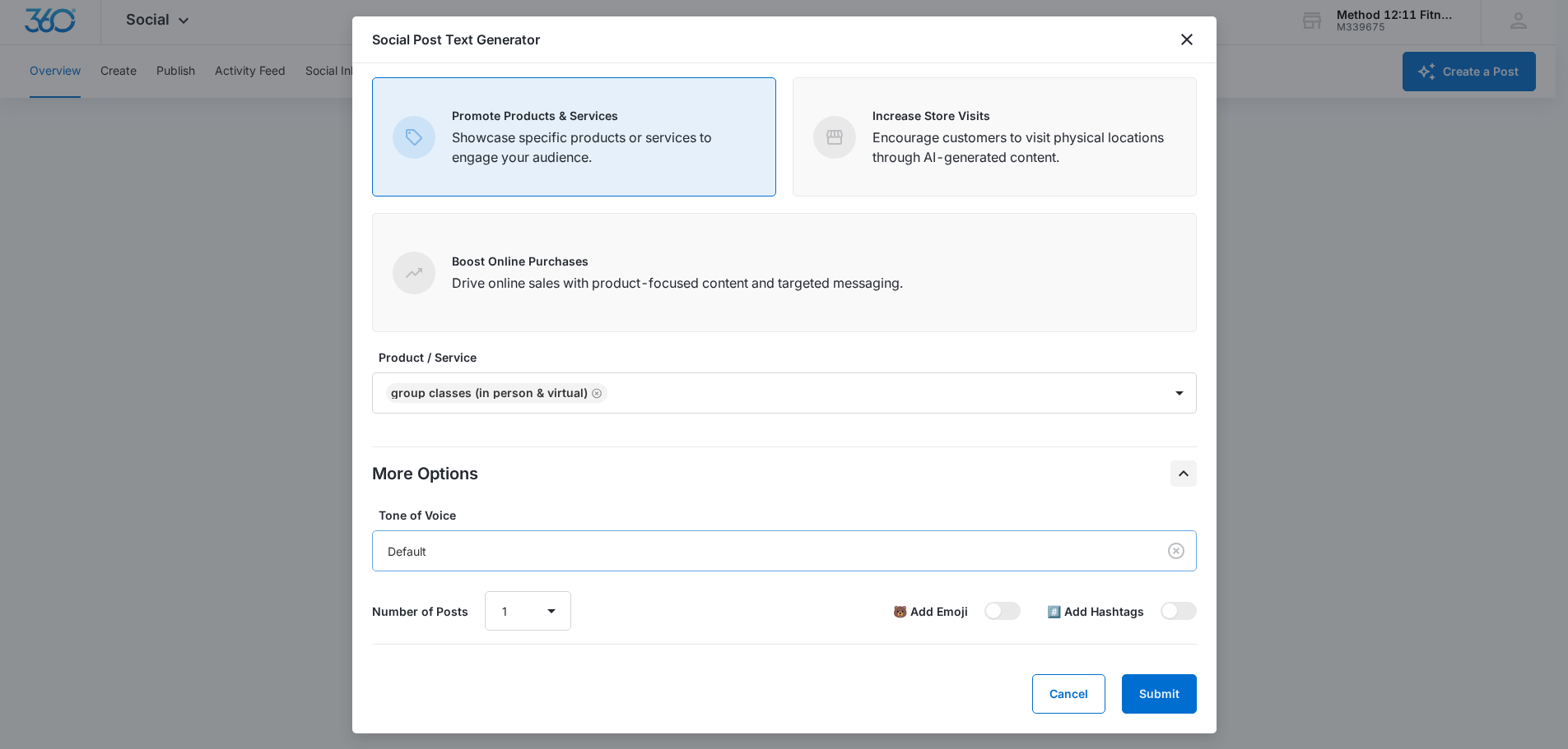
scroll to position [89, 0]
click at [864, 552] on div "Default" at bounding box center [761, 551] width 747 height 17
click at [824, 498] on div "More Options Tone of Voice Default Number of Posts 1 2 3 4 5 6 7 8 9 10 🐻 Add E…" at bounding box center [784, 545] width 824 height 224
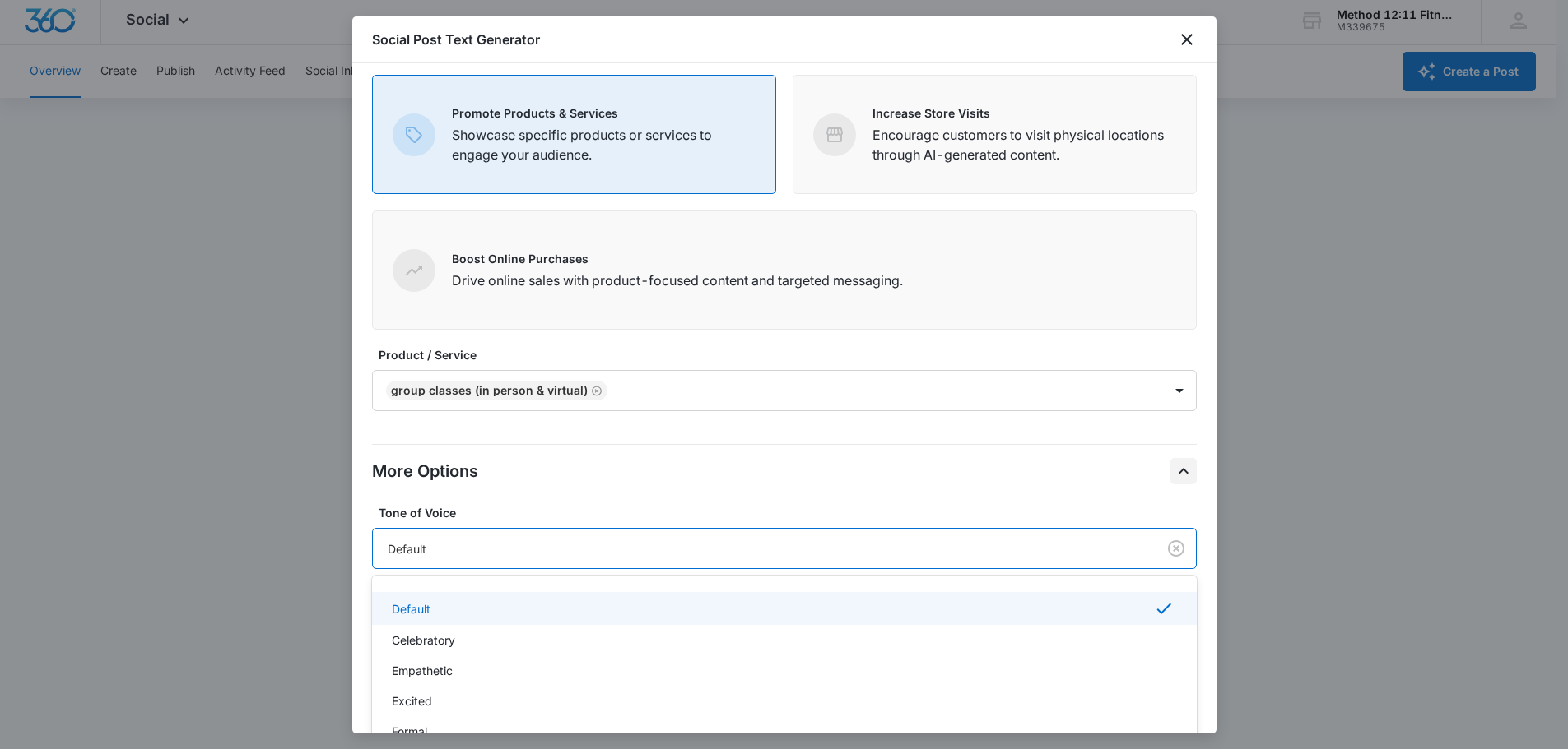
click at [515, 535] on div "Default" at bounding box center [764, 549] width 784 height 31
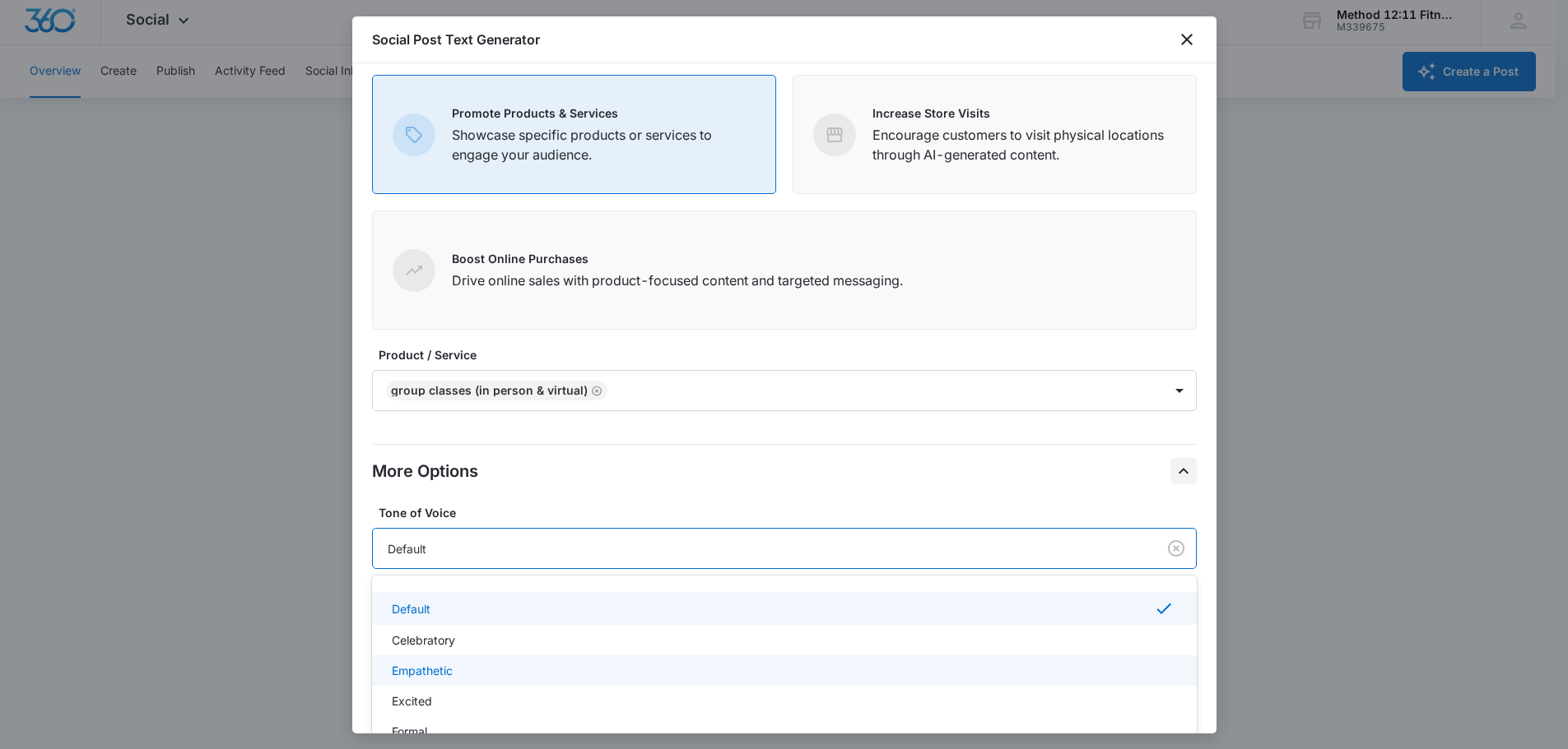
scroll to position [71, 0]
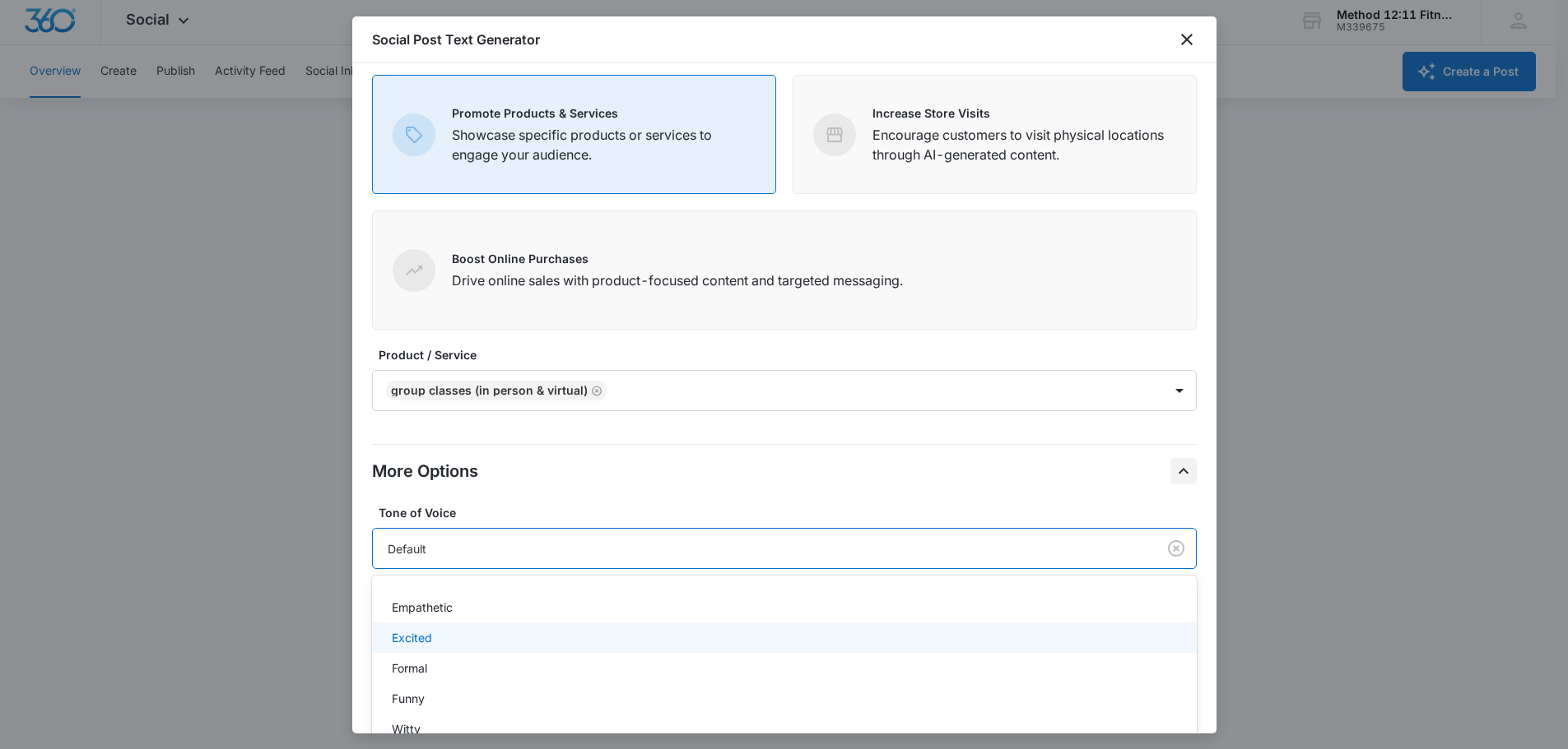
click at [587, 619] on div "Default Celebratory Empathetic Excited Formal Funny Witty" at bounding box center [784, 668] width 824 height 159
click at [591, 633] on div "Excited" at bounding box center [783, 638] width 782 height 17
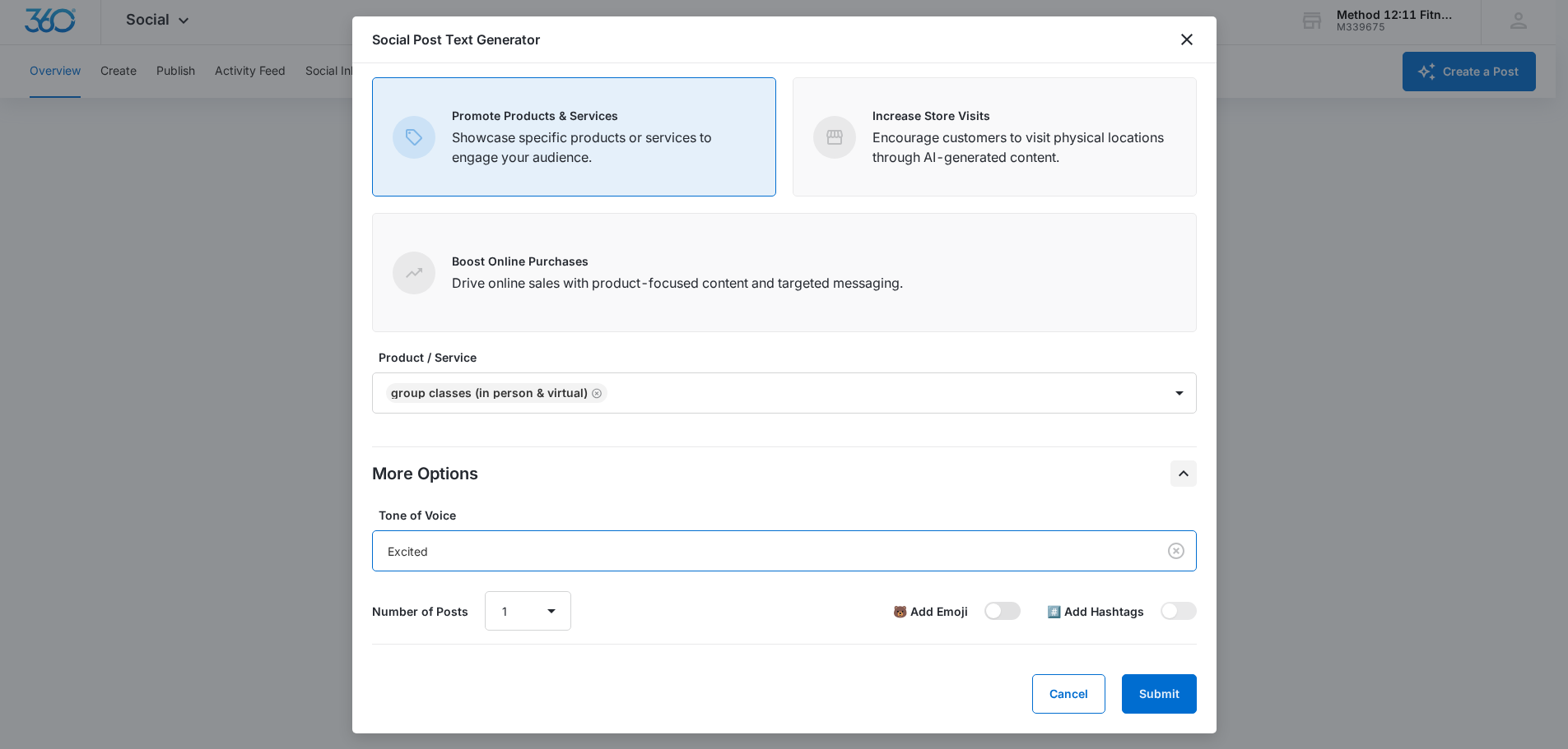
click at [984, 617] on span at bounding box center [1002, 611] width 37 height 18
click at [983, 602] on input "checkbox" at bounding box center [983, 601] width 1 height 1
checkbox input "true"
click at [1167, 614] on span at bounding box center [1179, 611] width 37 height 18
click at [1160, 602] on input "checkbox" at bounding box center [1160, 601] width 1 height 1
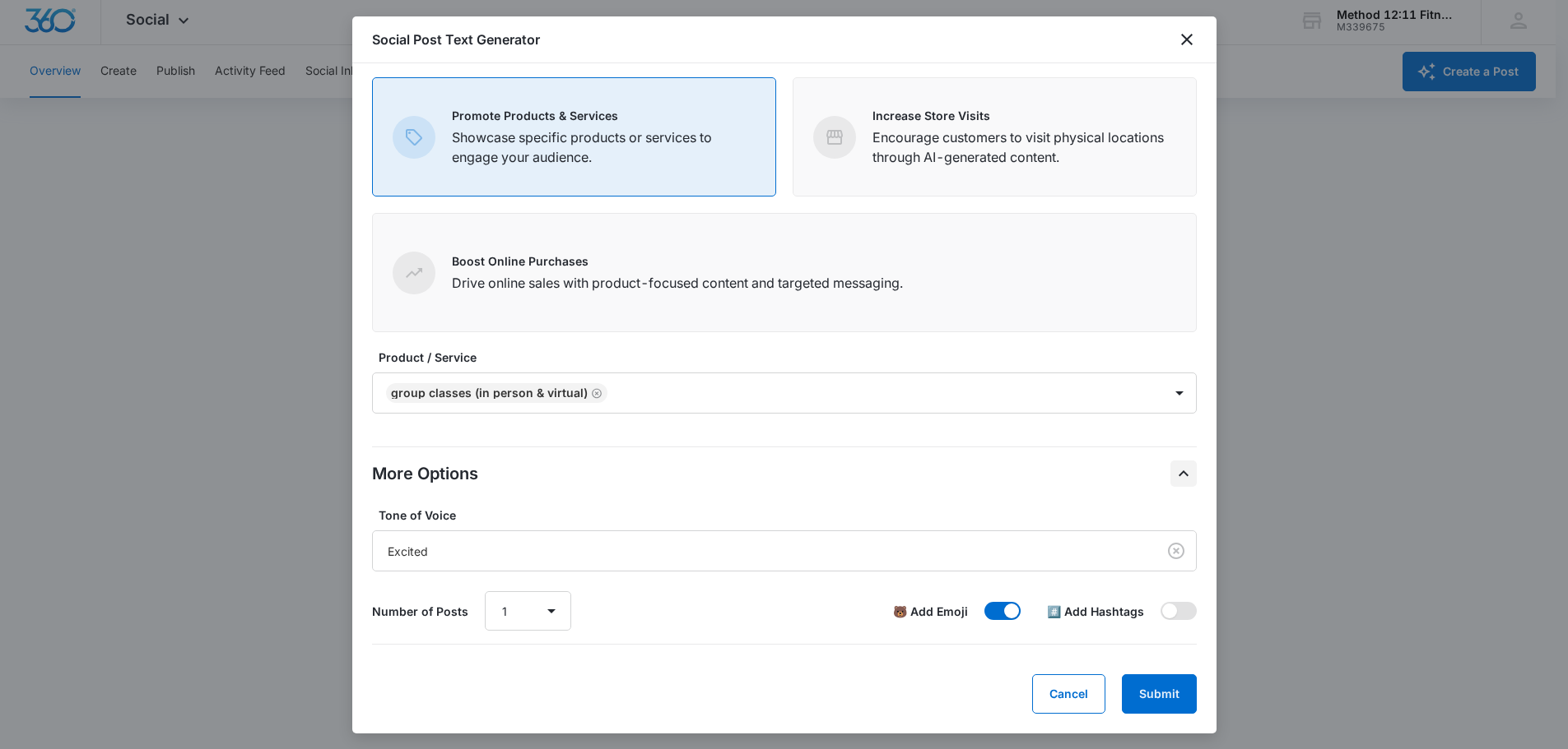
checkbox input "true"
click at [1150, 687] on button "Submit" at bounding box center [1159, 693] width 75 height 39
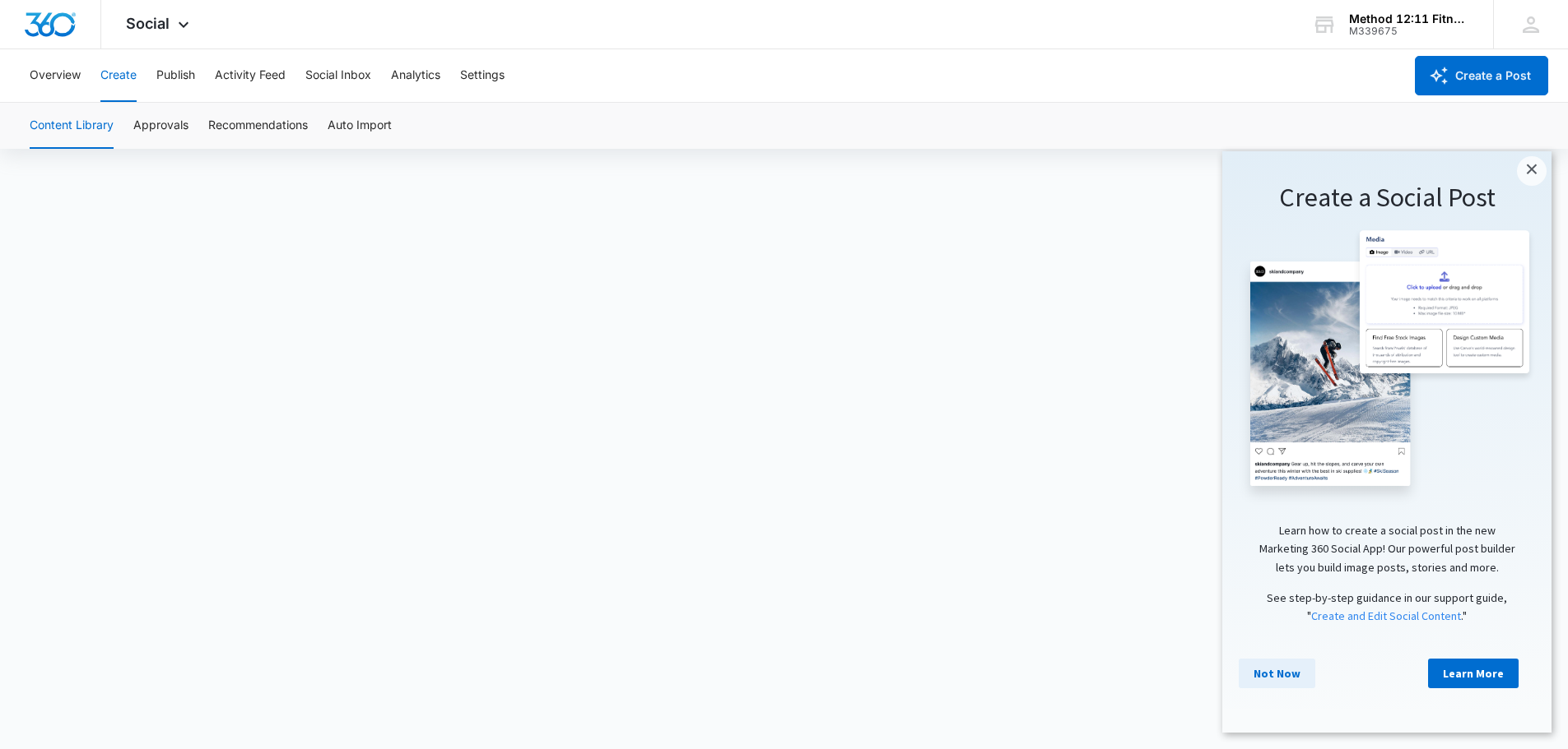
click at [1281, 688] on link "Not Now" at bounding box center [1277, 673] width 77 height 30
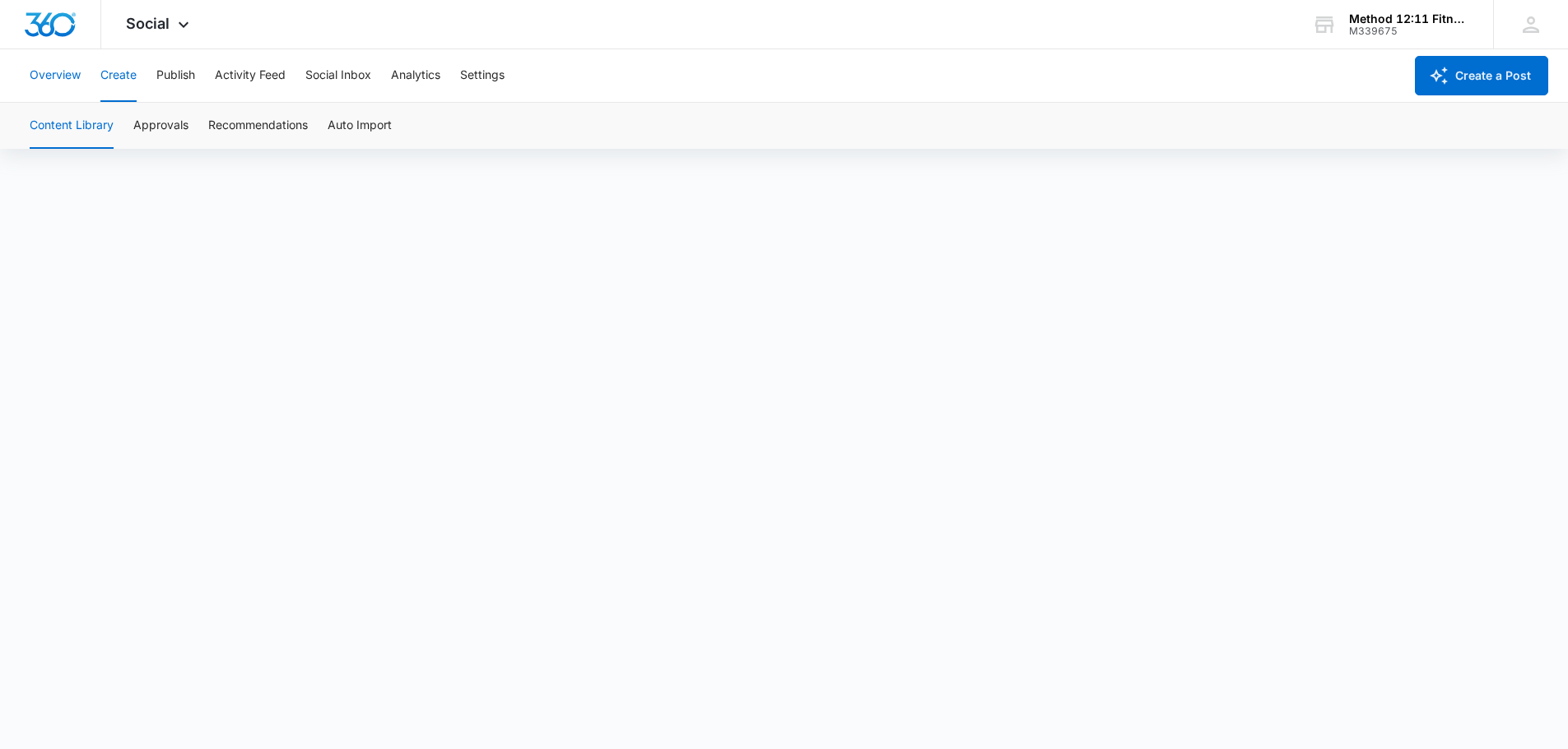
click at [62, 77] on button "Overview" at bounding box center [55, 75] width 51 height 52
click at [37, 19] on img "Dashboard" at bounding box center [50, 25] width 52 height 25
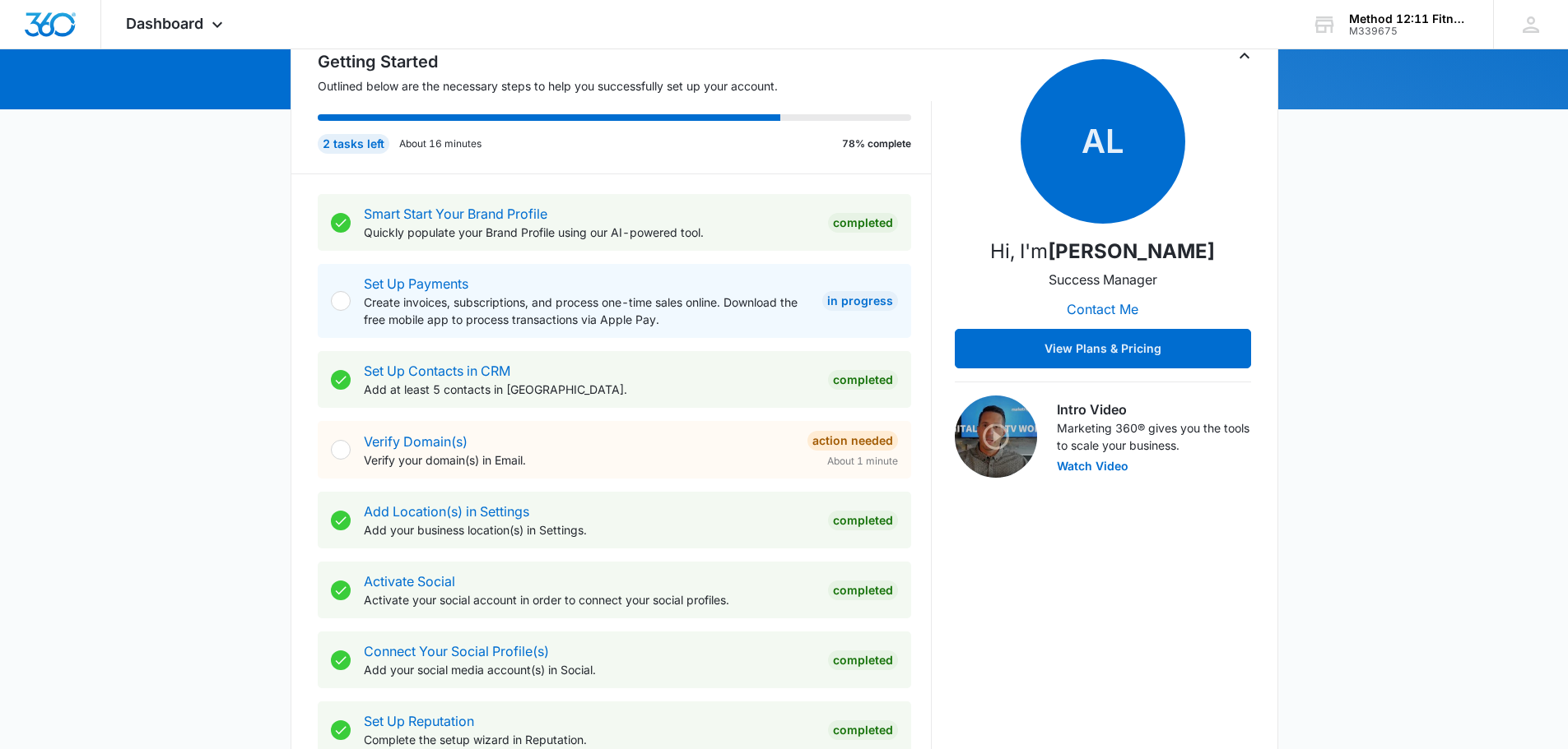
scroll to position [165, 0]
